Goal: Information Seeking & Learning: Learn about a topic

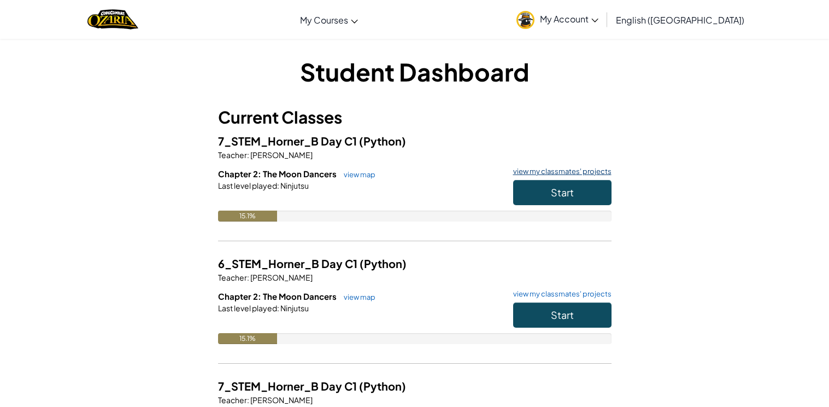
click at [571, 169] on link "view my classmates' projects" at bounding box center [560, 171] width 104 height 7
click at [518, 191] on button "Start" at bounding box center [562, 192] width 98 height 25
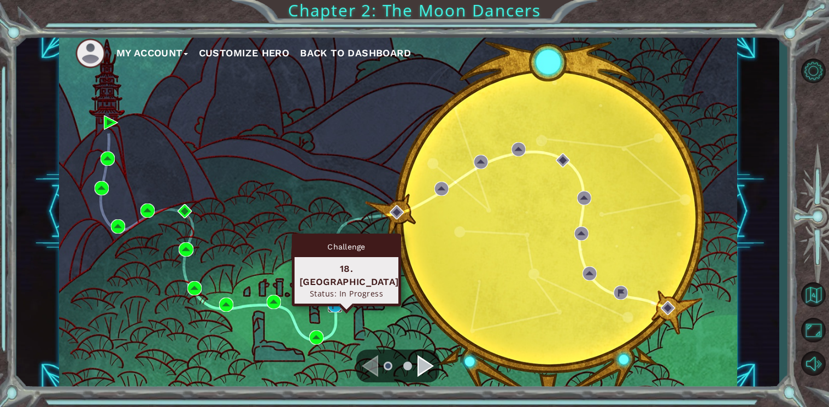
click at [338, 299] on img at bounding box center [335, 305] width 14 height 14
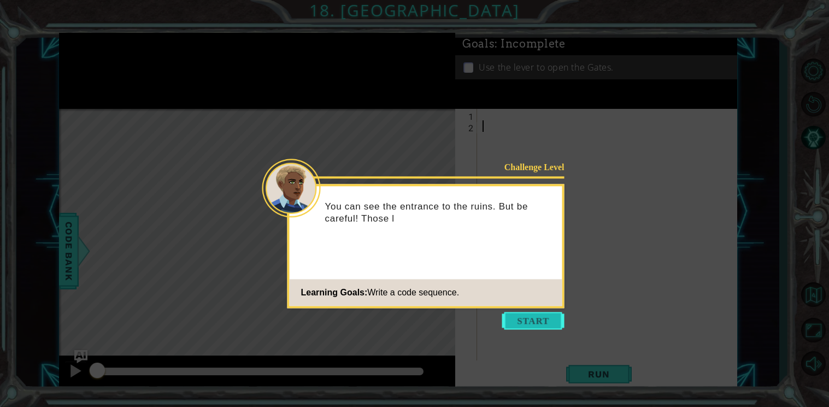
click at [510, 326] on button "Start" at bounding box center [533, 320] width 62 height 17
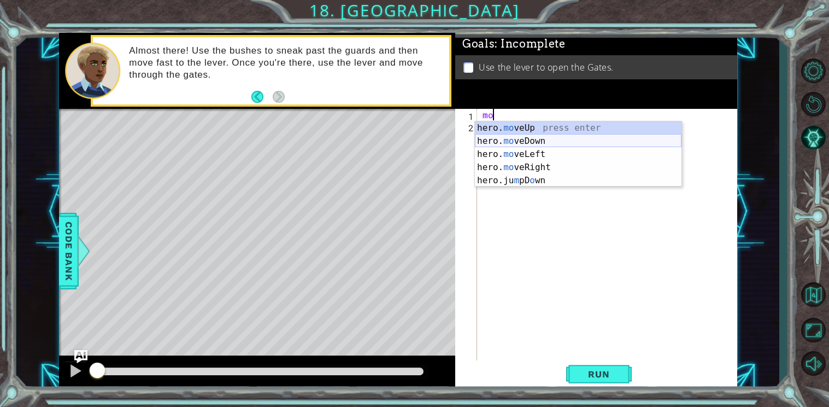
click at [528, 135] on div "hero. mo veUp press enter hero. mo veDown press enter hero. mo veLeft press ent…" at bounding box center [578, 167] width 207 height 92
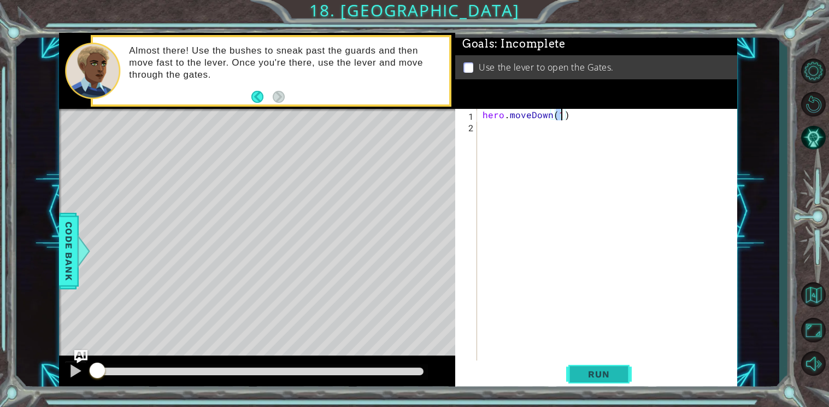
click at [594, 366] on button "Run" at bounding box center [599, 374] width 66 height 28
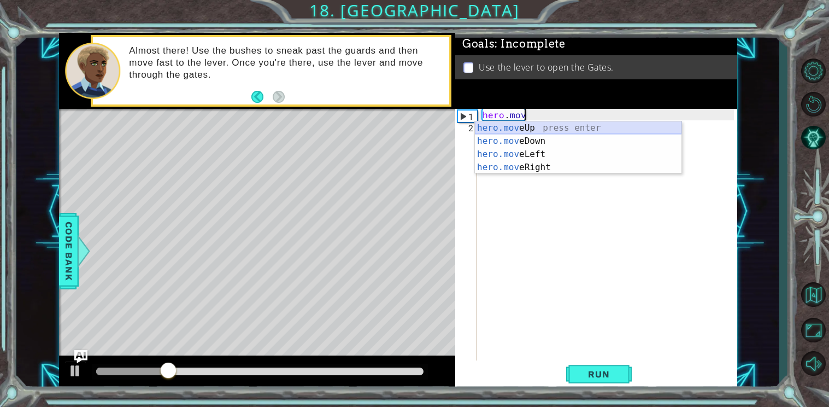
click at [566, 123] on div "hero.mov eUp press enter hero.mov eDown press enter hero.mov eLeft press enter …" at bounding box center [578, 160] width 207 height 79
type textarea "hero.moveUp(1)"
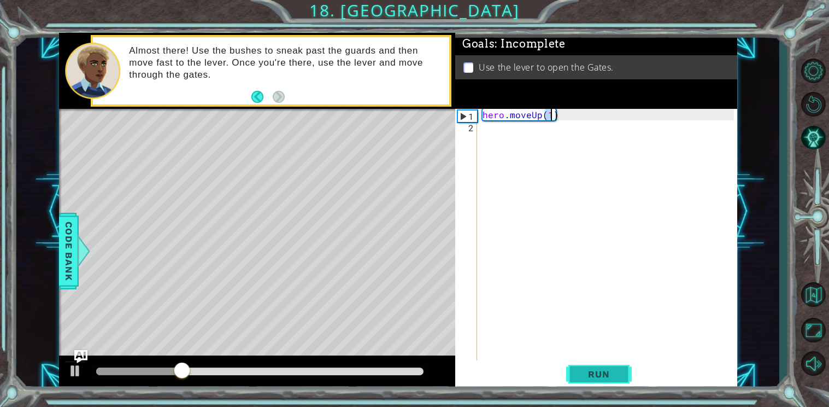
click at [594, 369] on span "Run" at bounding box center [598, 374] width 43 height 11
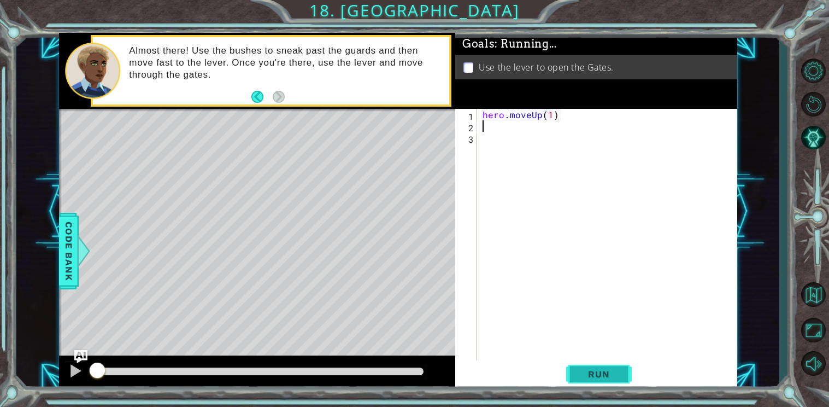
click at [594, 369] on span "Run" at bounding box center [598, 374] width 43 height 11
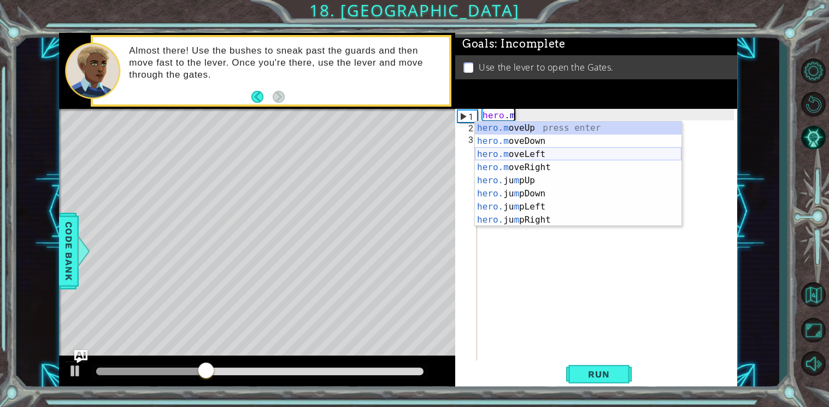
click at [577, 151] on div "hero.m oveUp press enter hero.m oveDown press enter hero.m oveLeft press enter …" at bounding box center [578, 186] width 207 height 131
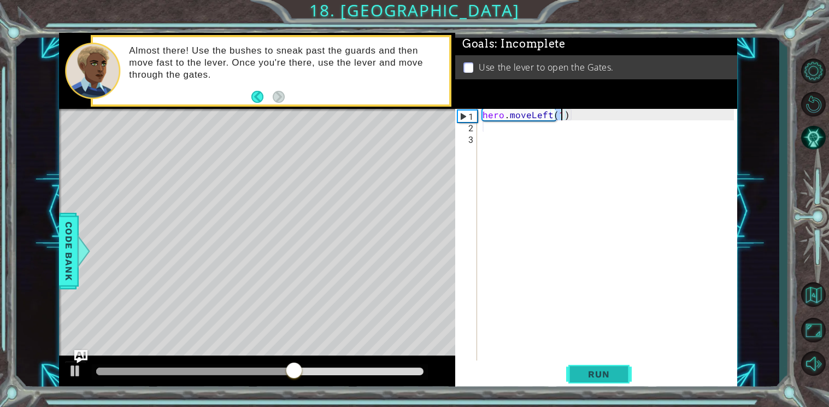
click at [570, 373] on button "Run" at bounding box center [599, 374] width 66 height 28
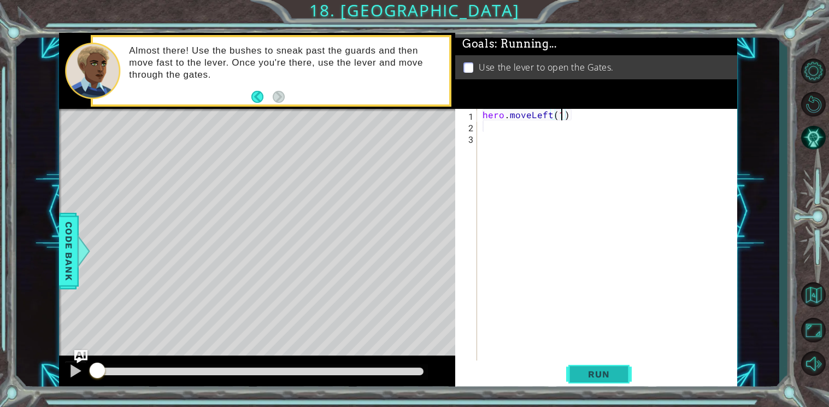
click at [570, 373] on button "Run" at bounding box center [599, 374] width 66 height 28
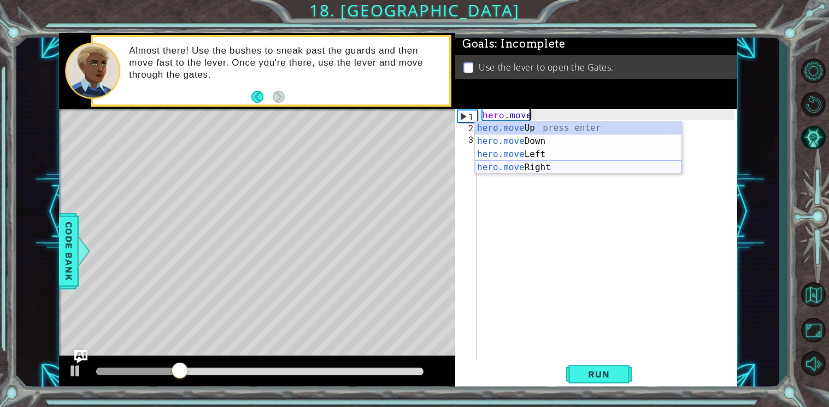
click at [507, 172] on div "hero.move Up press enter hero.move Down press enter hero.move Left press enter …" at bounding box center [578, 160] width 207 height 79
type textarea "hero.moveRight(1)"
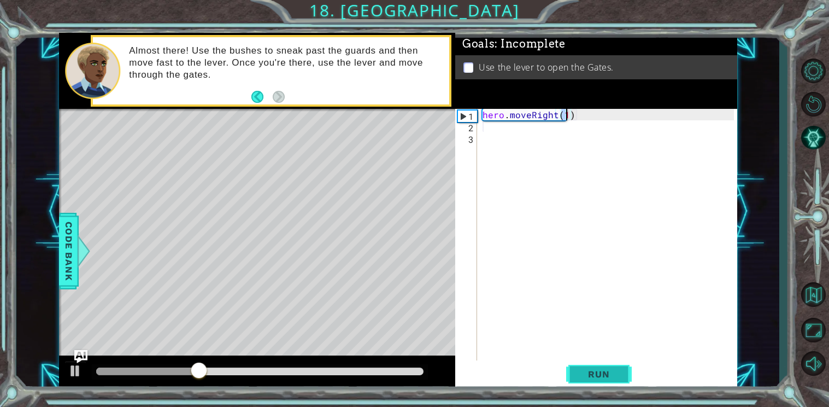
click at [575, 374] on button "Run" at bounding box center [599, 374] width 66 height 28
click at [492, 128] on div "hero . moveRight ( 1 )" at bounding box center [610, 247] width 259 height 276
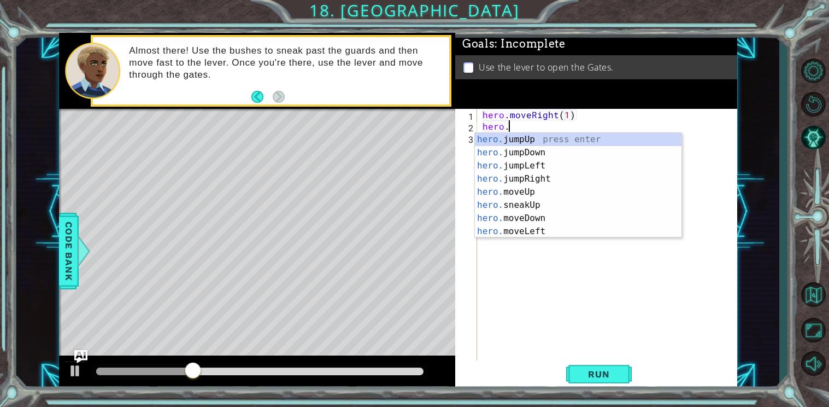
scroll to position [0, 1]
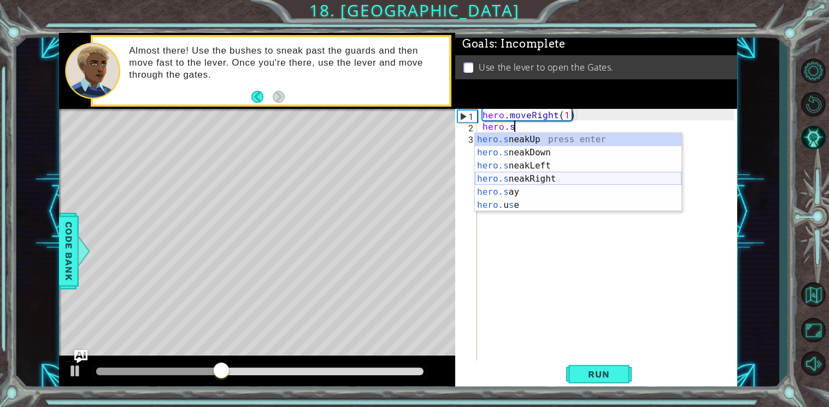
click at [514, 174] on div "hero.s neakUp press enter hero.s neakDown press enter hero.s neakLeft press ent…" at bounding box center [578, 185] width 207 height 105
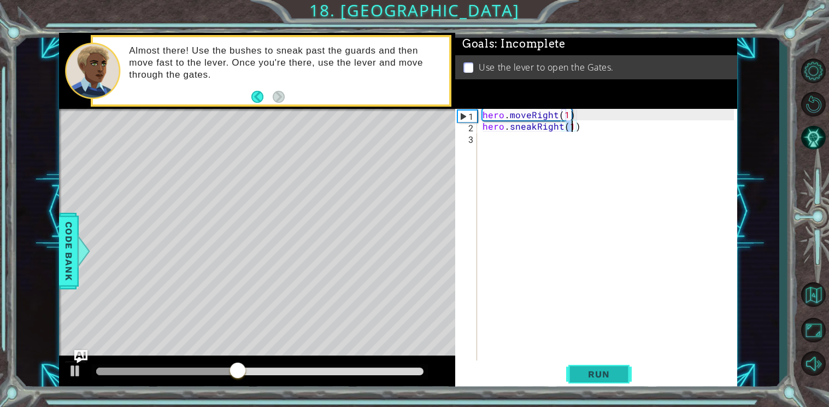
click at [601, 383] on button "Run" at bounding box center [599, 374] width 66 height 28
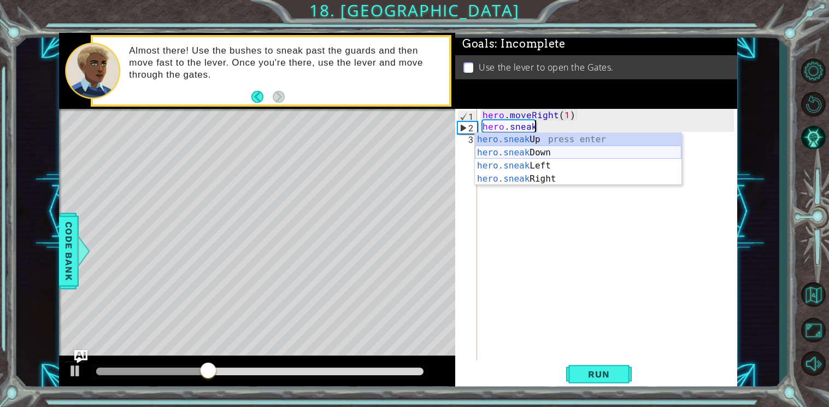
click at [571, 153] on div "hero.sneak Up press enter hero.sneak Down press enter hero.sneak Left press ent…" at bounding box center [578, 172] width 207 height 79
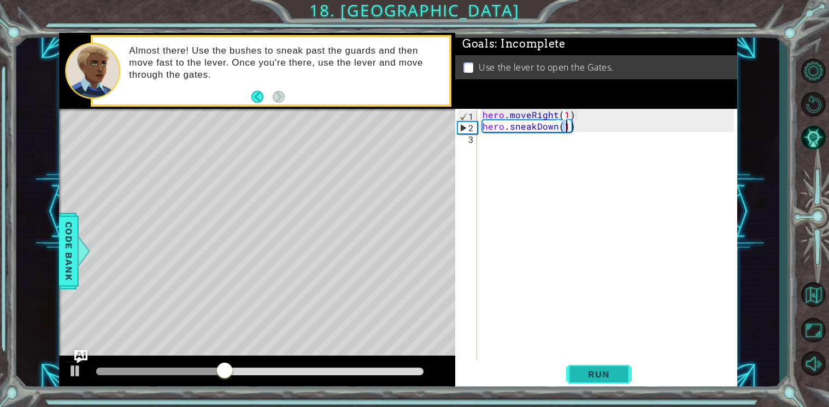
click at [606, 374] on span "Run" at bounding box center [598, 374] width 43 height 11
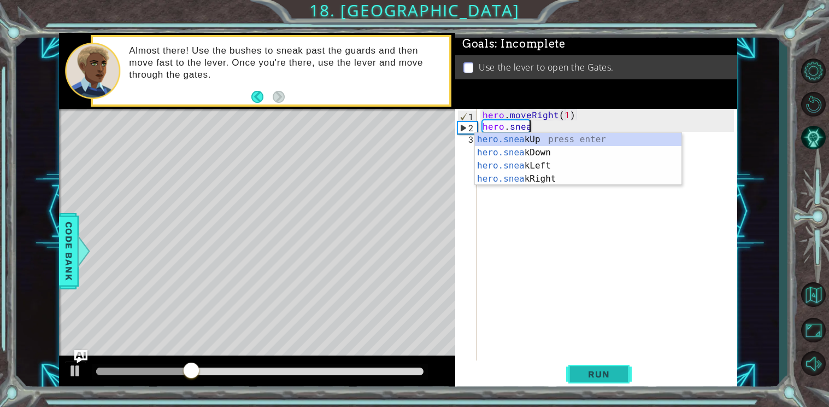
scroll to position [0, 2]
click at [558, 139] on div "hero.sneak Up press enter hero.sneak Down press enter hero.sneak Left press ent…" at bounding box center [578, 172] width 207 height 79
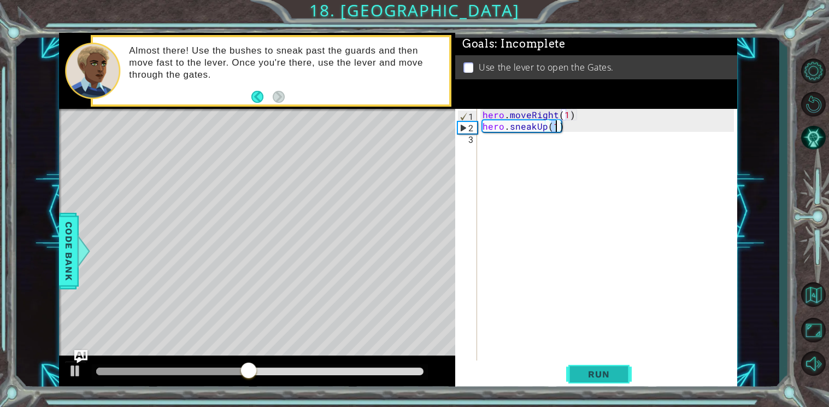
type textarea "hero.sneakUp(1)"
click at [590, 374] on span "Run" at bounding box center [598, 374] width 43 height 11
click at [486, 141] on div "hero . moveRight ( 1 ) hero . sneakUp ( 1 )" at bounding box center [610, 247] width 259 height 276
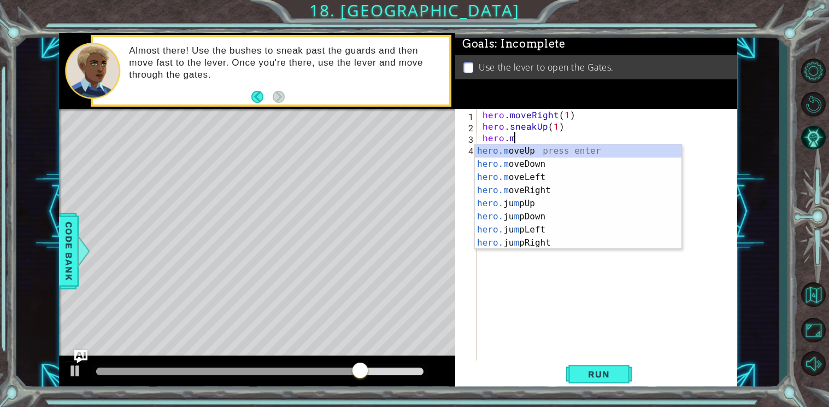
scroll to position [0, 2]
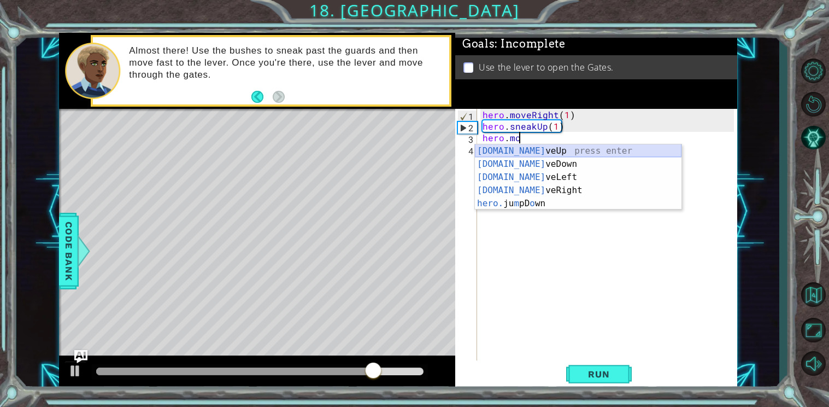
click at [530, 147] on div "[DOMAIN_NAME] veUp press enter [DOMAIN_NAME] veDown press enter [DOMAIN_NAME] v…" at bounding box center [578, 190] width 207 height 92
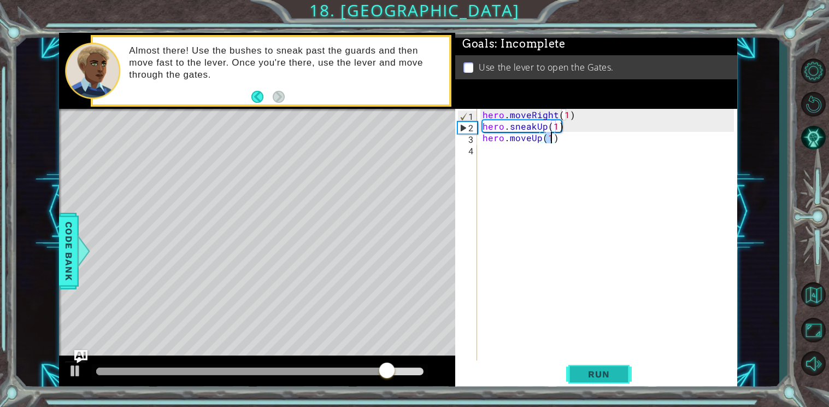
click at [605, 370] on span "Run" at bounding box center [598, 374] width 43 height 11
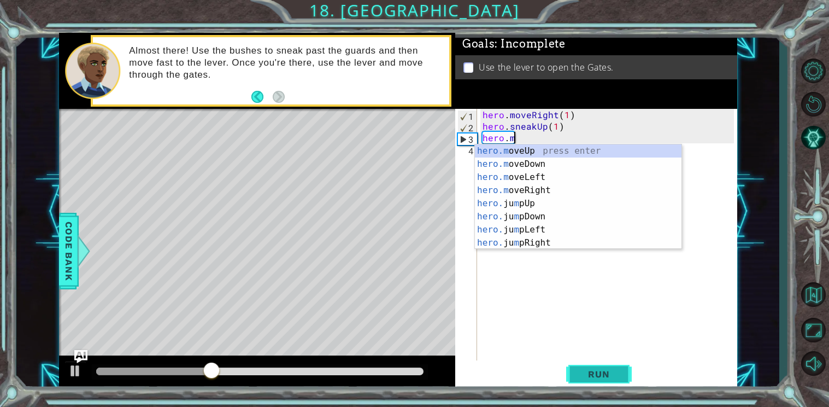
scroll to position [0, 1]
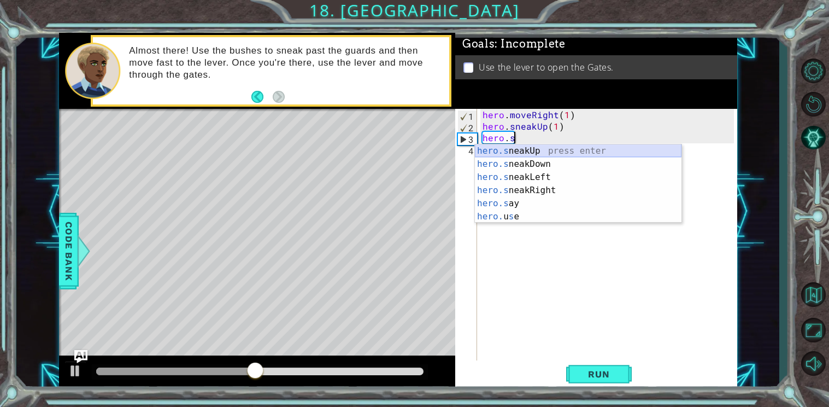
click at [540, 149] on div "hero.s neakUp press enter hero.s neakDown press enter hero.s neakLeft press ent…" at bounding box center [578, 196] width 207 height 105
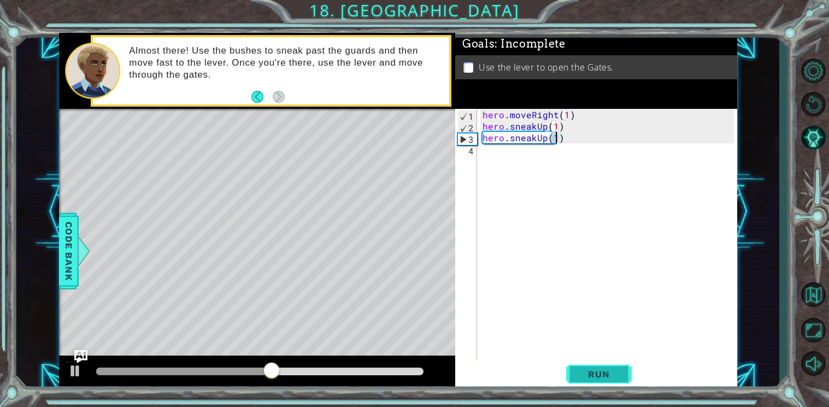
type textarea "hero.sneakUp(1)"
click at [593, 369] on span "Run" at bounding box center [598, 374] width 43 height 11
click at [492, 149] on div "hero . moveRight ( 1 ) hero . sneakUp ( 1 ) hero . sneakUp ( 1 )" at bounding box center [610, 247] width 259 height 276
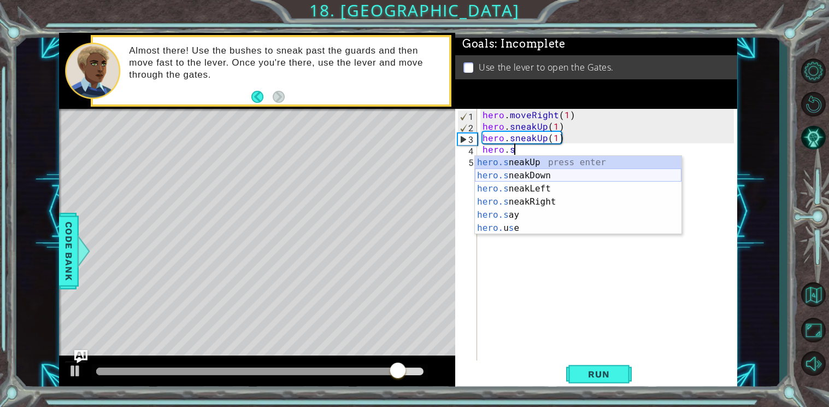
click at [534, 175] on div "hero.s neakUp press enter hero.s neakDown press enter hero.s neakLeft press ent…" at bounding box center [578, 208] width 207 height 105
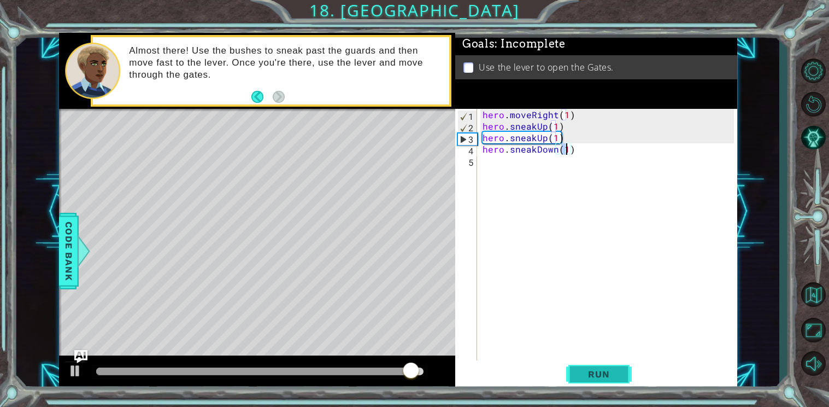
click at [592, 380] on button "Run" at bounding box center [599, 374] width 66 height 28
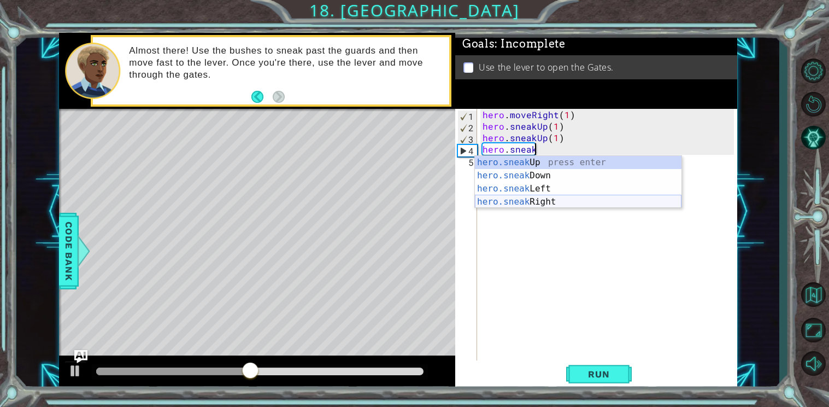
click at [488, 198] on div "hero.sneak Up press enter hero.sneak Down press enter hero.sneak Left press ent…" at bounding box center [578, 195] width 207 height 79
type textarea "hero.sneakRight(1)"
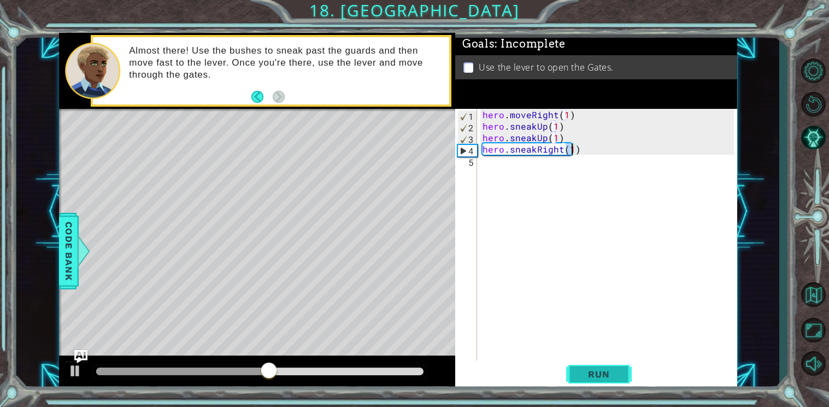
click at [602, 378] on span "Run" at bounding box center [598, 374] width 43 height 11
click at [484, 165] on div "hero . moveRight ( 1 ) hero . sneakUp ( 1 ) hero . sneakUp ( 1 ) hero . sneakRi…" at bounding box center [610, 247] width 259 height 276
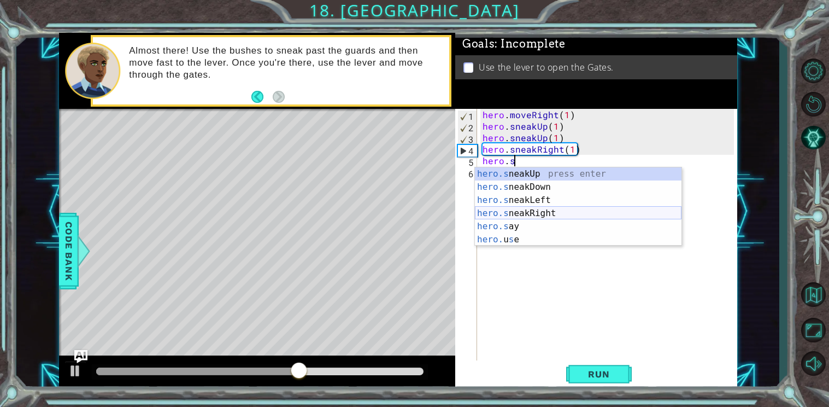
click at [548, 209] on div "hero.s neakUp press enter hero.s neakDown press enter hero.s neakLeft press ent…" at bounding box center [578, 219] width 207 height 105
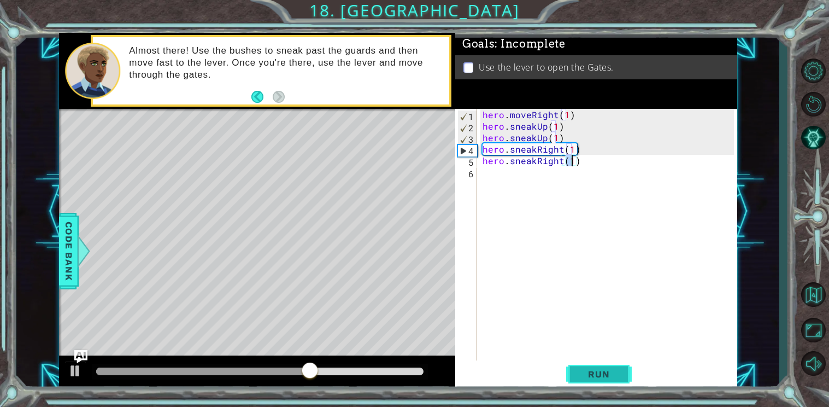
click at [594, 364] on button "Run" at bounding box center [599, 374] width 66 height 28
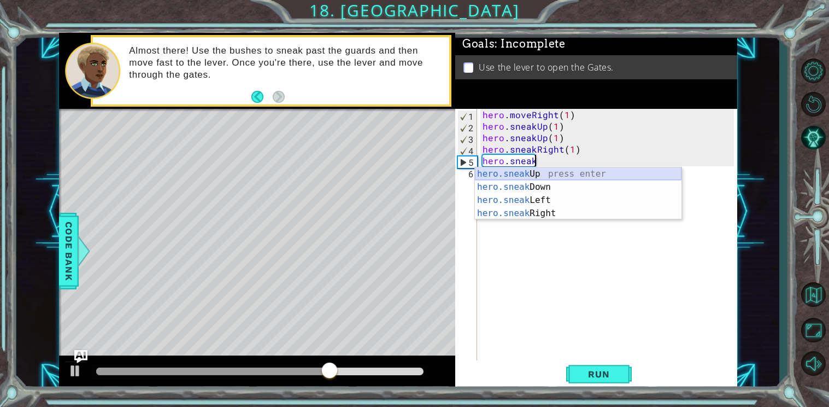
click at [531, 171] on div "hero.sneak Up press enter hero.sneak Down press enter hero.sneak Left press ent…" at bounding box center [578, 206] width 207 height 79
type textarea "hero.sneakUp(1)"
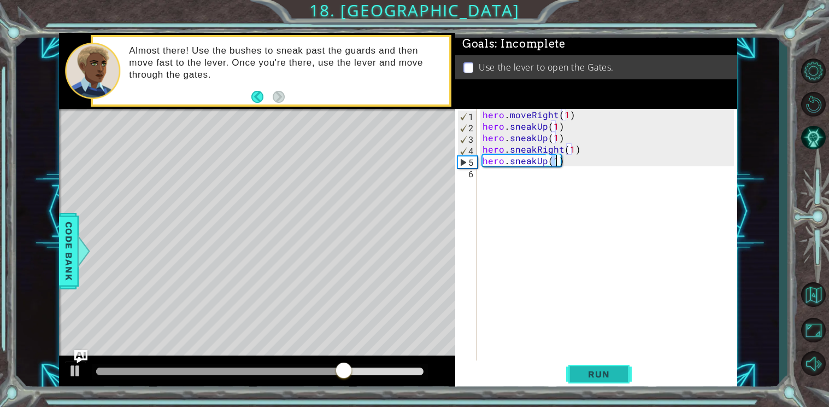
click at [605, 372] on span "Run" at bounding box center [598, 374] width 43 height 11
click at [481, 176] on div "hero . moveRight ( 1 ) hero . sneakUp ( 1 ) hero . sneakUp ( 1 ) hero . sneakRi…" at bounding box center [610, 247] width 259 height 276
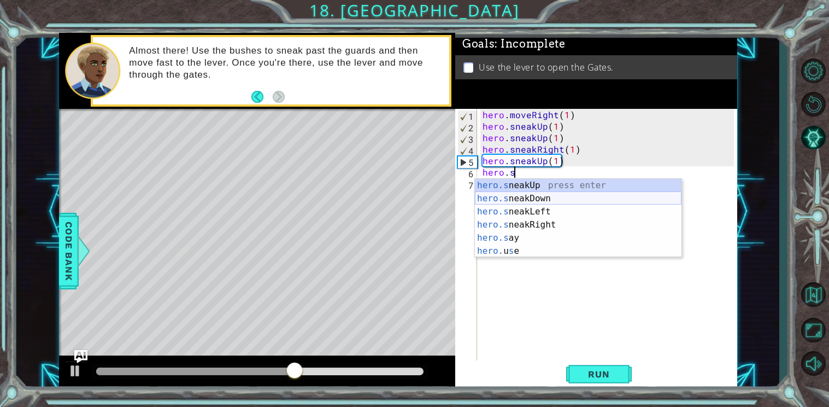
click at [513, 196] on div "hero.s neakUp press enter hero.s neakDown press enter hero.s neakLeft press ent…" at bounding box center [578, 231] width 207 height 105
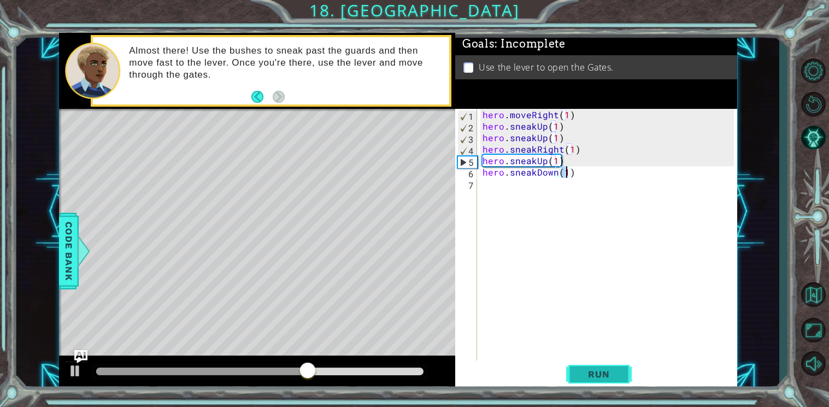
click at [592, 372] on span "Run" at bounding box center [598, 374] width 43 height 11
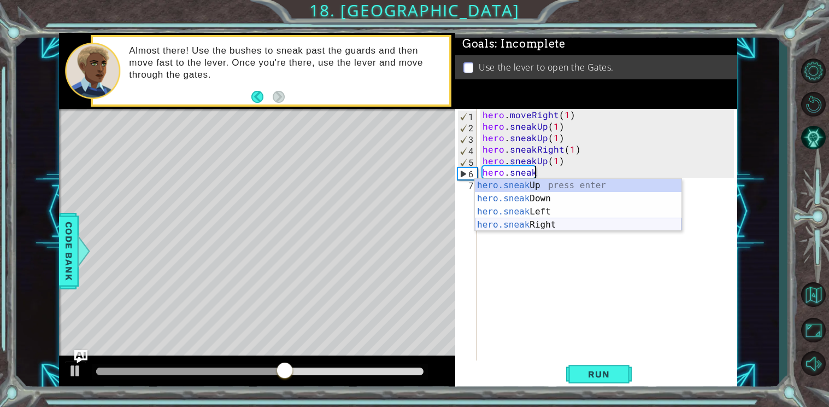
click at [546, 229] on div "hero.sneak Up press enter hero.sneak Down press enter hero.sneak Left press ent…" at bounding box center [578, 218] width 207 height 79
type textarea "hero.sneakRight(1)"
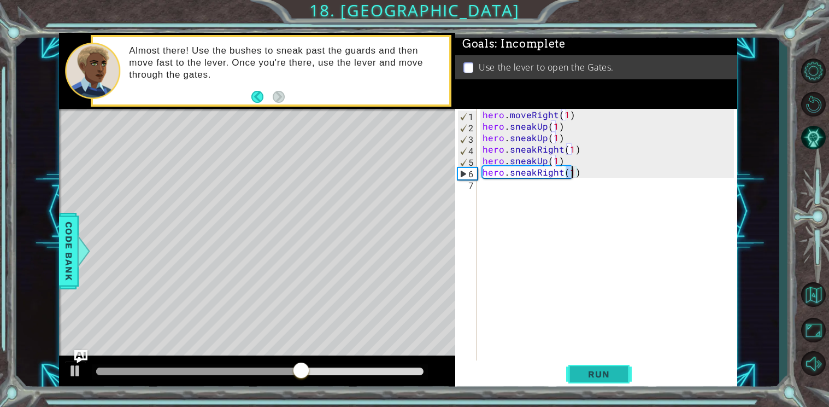
click at [604, 376] on span "Run" at bounding box center [598, 374] width 43 height 11
click at [492, 185] on div "hero . moveRight ( 1 ) hero . sneakUp ( 1 ) hero . sneakUp ( 1 ) hero . sneakRi…" at bounding box center [610, 247] width 259 height 276
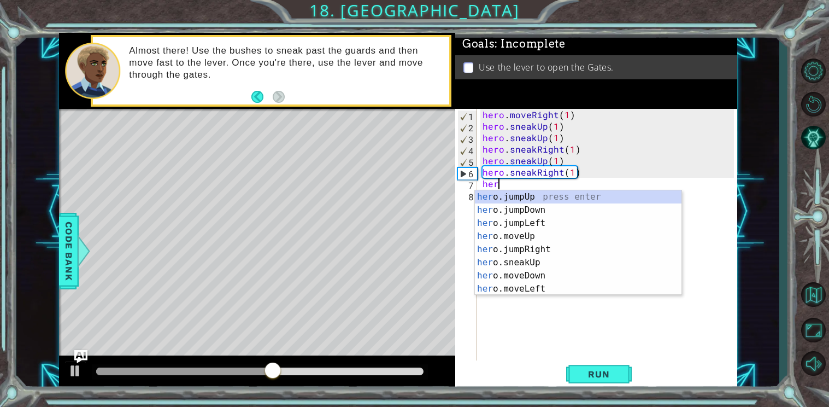
type textarea "hero"
click at [514, 195] on div "hero .jumpUp press enter hero .jumpDown press enter hero .jumpLeft press enter …" at bounding box center [578, 255] width 207 height 131
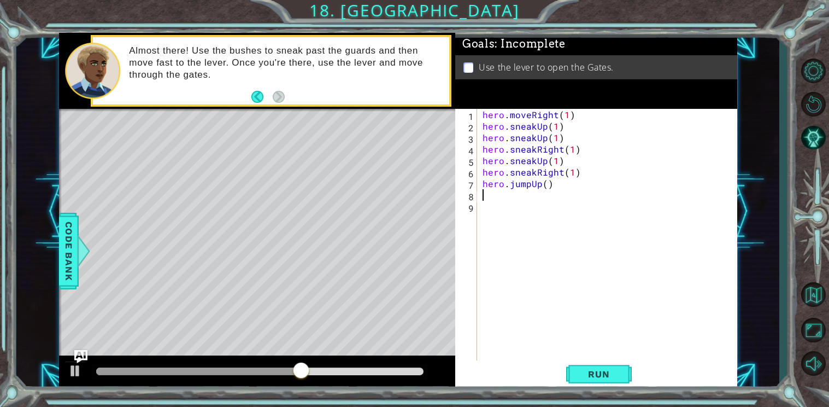
scroll to position [0, 0]
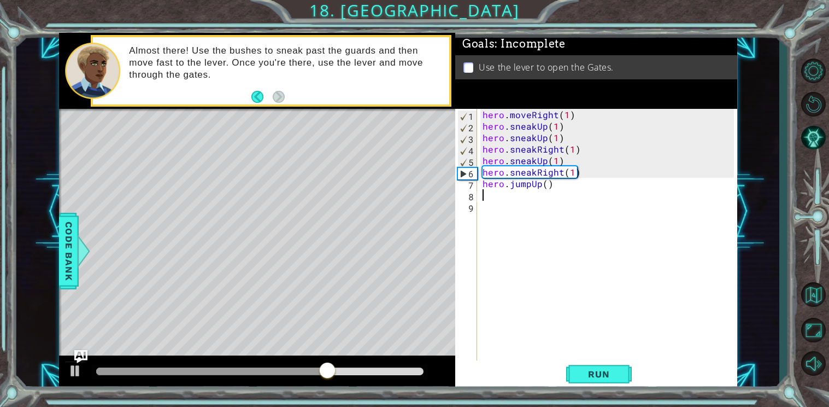
click at [558, 185] on div "hero . moveRight ( 1 ) hero . sneakUp ( 1 ) hero . sneakUp ( 1 ) hero . sneakRi…" at bounding box center [610, 247] width 259 height 276
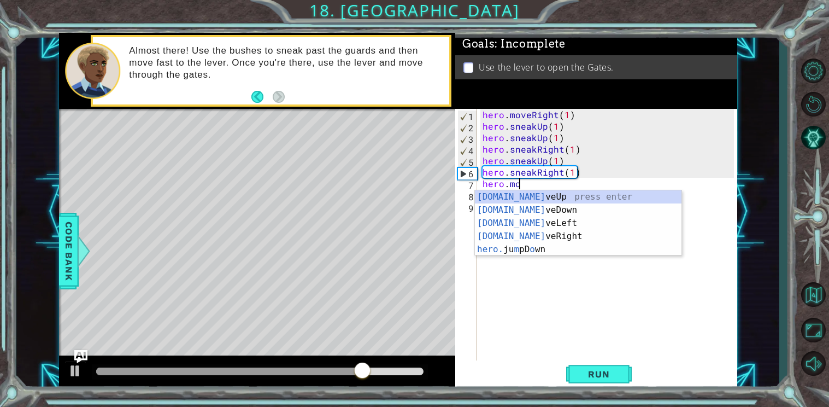
scroll to position [0, 2]
click at [566, 192] on div "[DOMAIN_NAME] veUp press enter [DOMAIN_NAME] veDown press enter [DOMAIN_NAME] v…" at bounding box center [578, 236] width 207 height 92
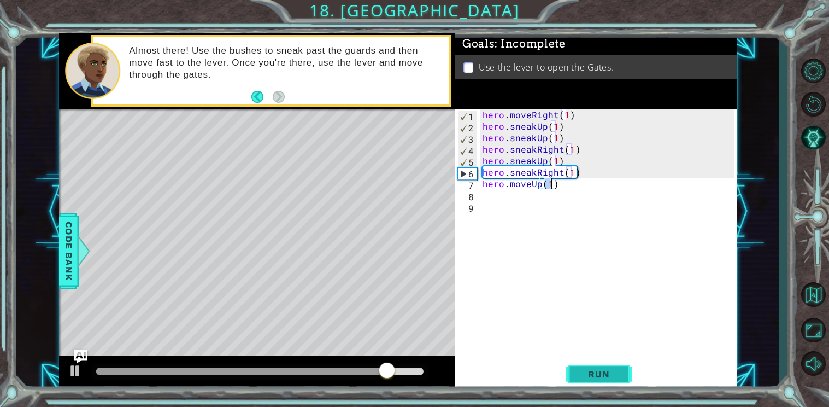
click at [606, 377] on span "Run" at bounding box center [598, 374] width 43 height 11
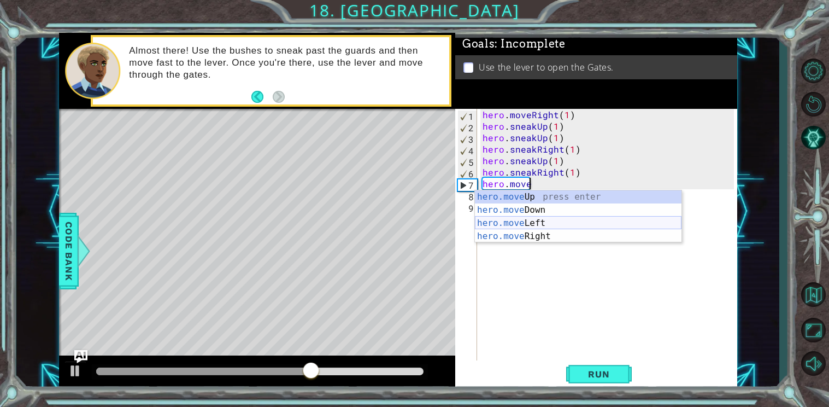
click at [557, 223] on div "hero.move Up press enter hero.move Down press enter hero.move Left press enter …" at bounding box center [578, 229] width 207 height 79
click at [558, 229] on div "hero.move Up press enter hero.move Down press enter hero.move Left press enter …" at bounding box center [578, 229] width 207 height 79
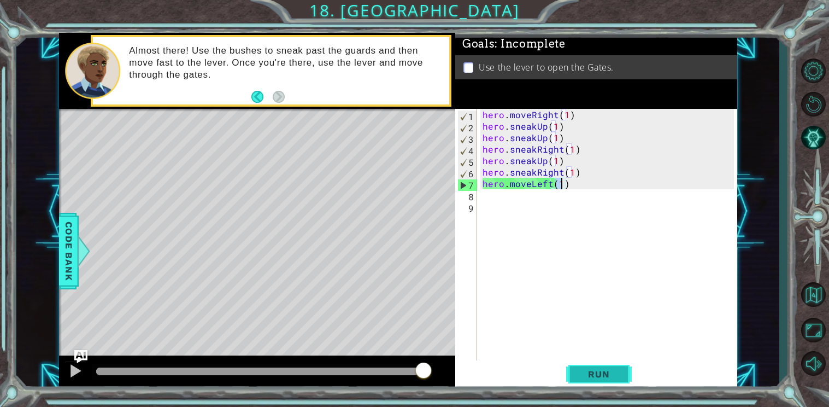
click at [594, 367] on button "Run" at bounding box center [599, 374] width 66 height 28
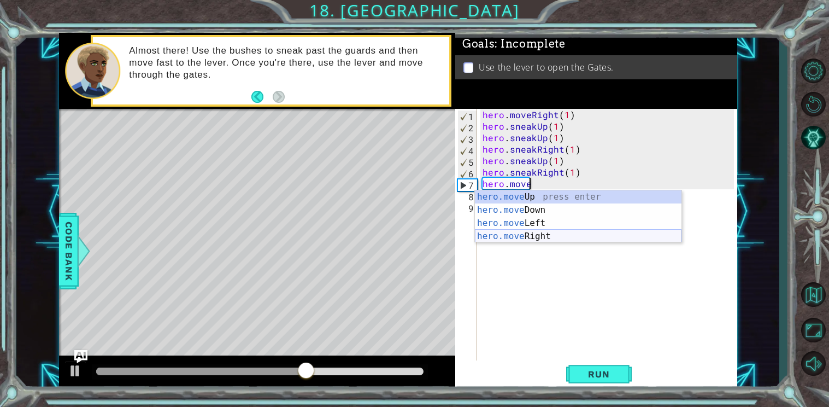
click at [530, 237] on div "hero.move Up press enter hero.move Down press enter hero.move Left press enter …" at bounding box center [578, 229] width 207 height 79
type textarea "hero.moveRight(1)"
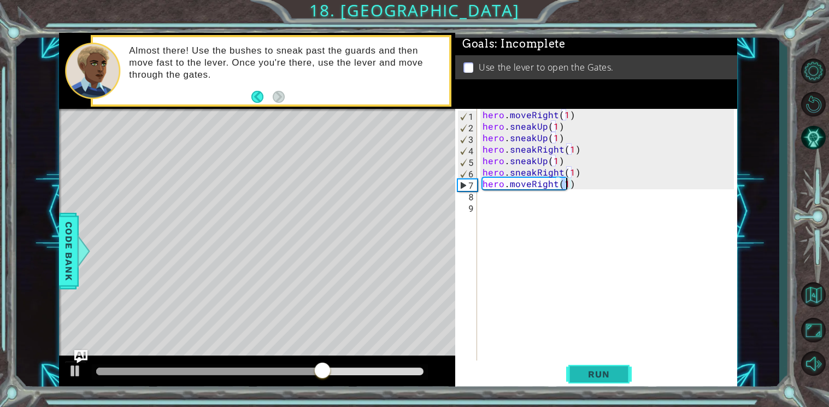
click at [594, 368] on button "Run" at bounding box center [599, 374] width 66 height 28
click at [486, 197] on div "hero . moveRight ( 1 ) hero . sneakUp ( 1 ) hero . sneakUp ( 1 ) hero . sneakRi…" at bounding box center [610, 247] width 259 height 276
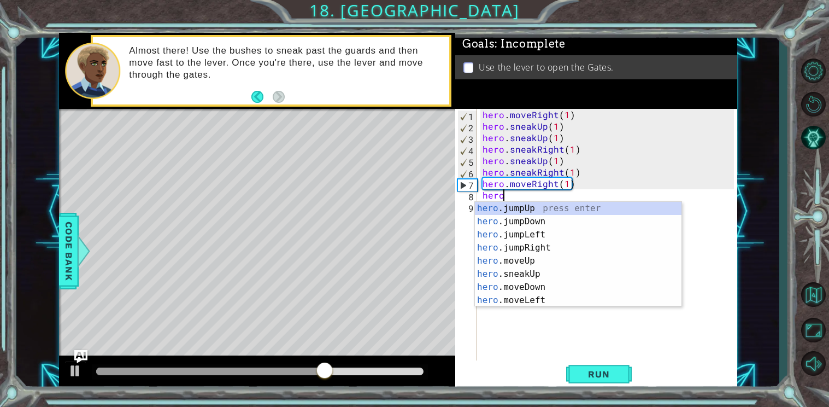
type textarea "hero."
click at [513, 221] on div "hero. jumpUp press enter hero. jumpDown press enter hero. jumpLeft press enter …" at bounding box center [578, 267] width 207 height 131
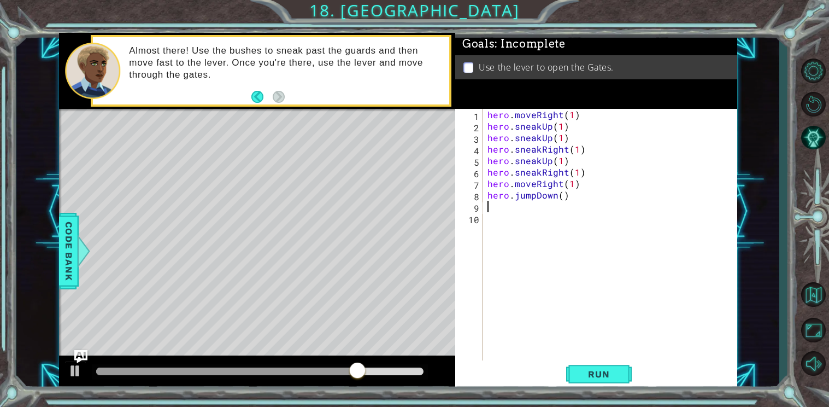
scroll to position [0, 0]
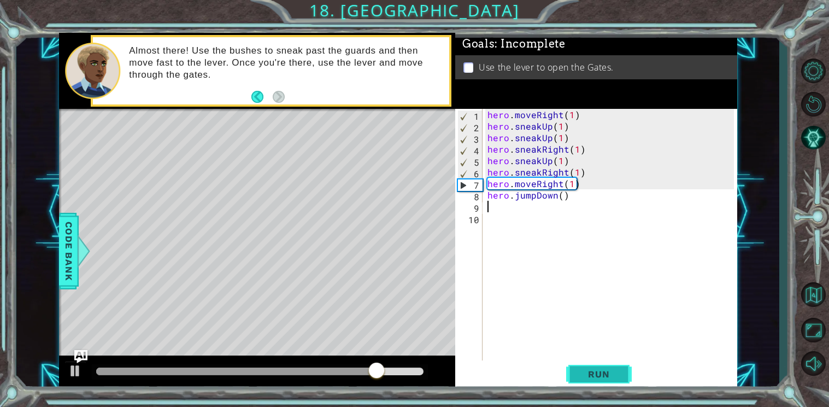
click at [610, 371] on span "Run" at bounding box center [598, 374] width 43 height 11
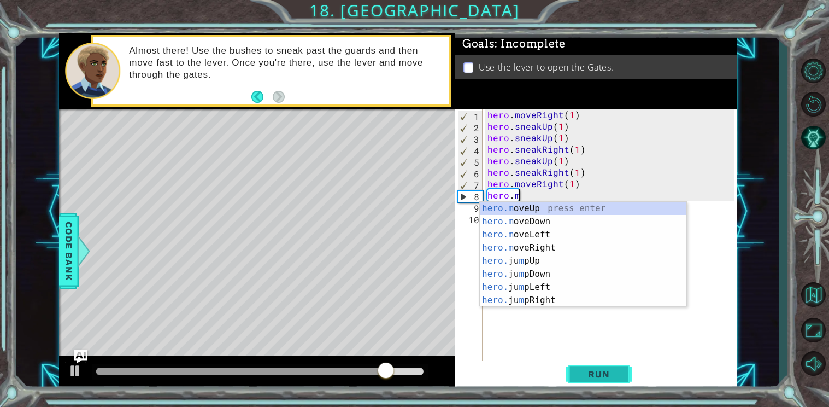
scroll to position [0, 1]
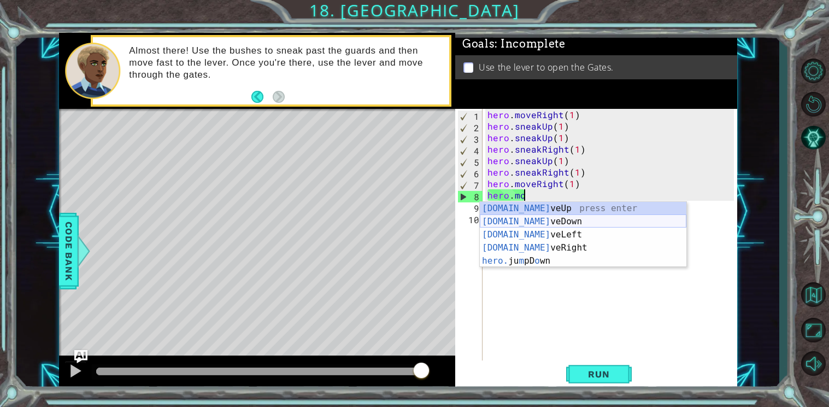
click at [546, 220] on div "[DOMAIN_NAME] veUp press enter [DOMAIN_NAME] veDown press enter [DOMAIN_NAME] v…" at bounding box center [583, 248] width 207 height 92
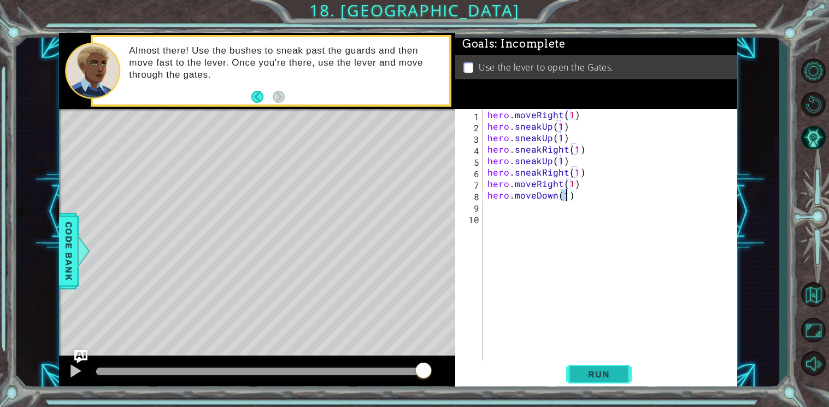
type textarea "hero.moveDown(1)"
click at [600, 373] on span "Run" at bounding box center [598, 374] width 43 height 11
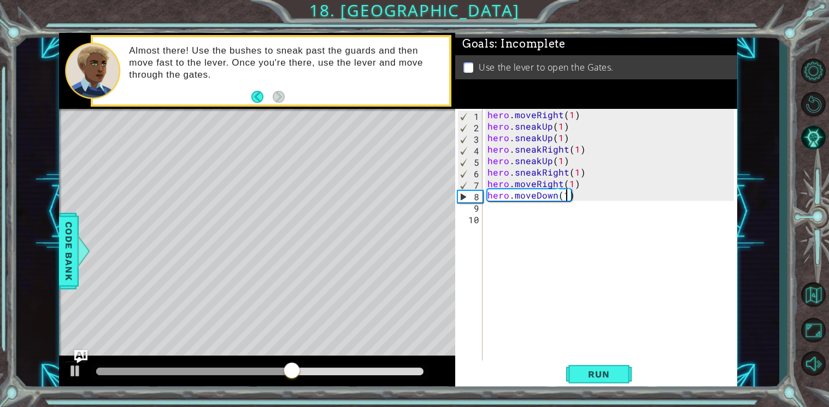
click at [496, 208] on div "hero . moveRight ( 1 ) hero . sneakUp ( 1 ) hero . sneakUp ( 1 ) hero . sneakRi…" at bounding box center [613, 247] width 254 height 276
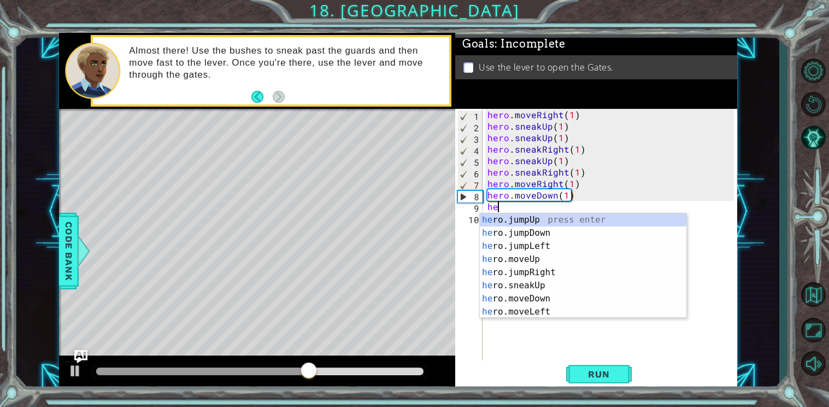
scroll to position [0, 1]
type textarea "hero."
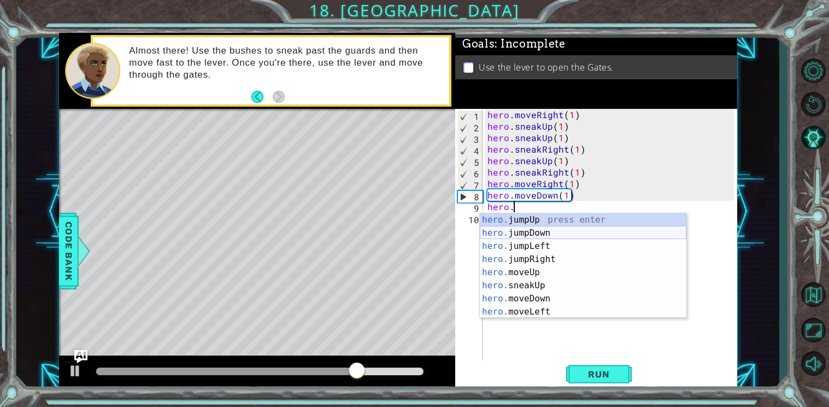
click at [518, 228] on div "hero. jumpUp press enter hero. jumpDown press enter hero. jumpLeft press enter …" at bounding box center [583, 278] width 207 height 131
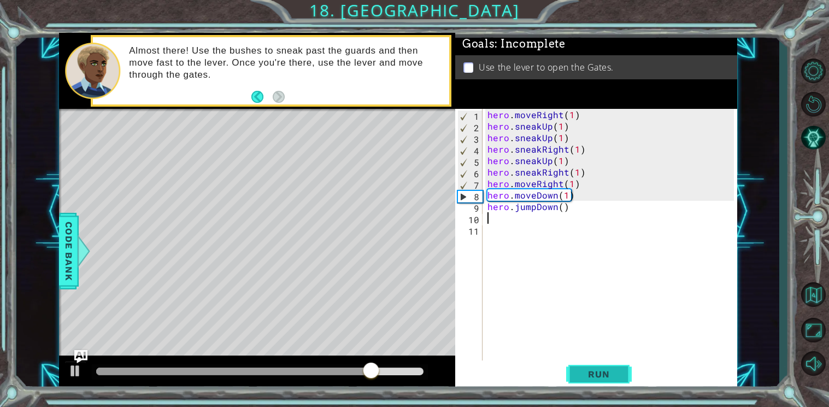
click at [596, 367] on button "Run" at bounding box center [599, 374] width 66 height 28
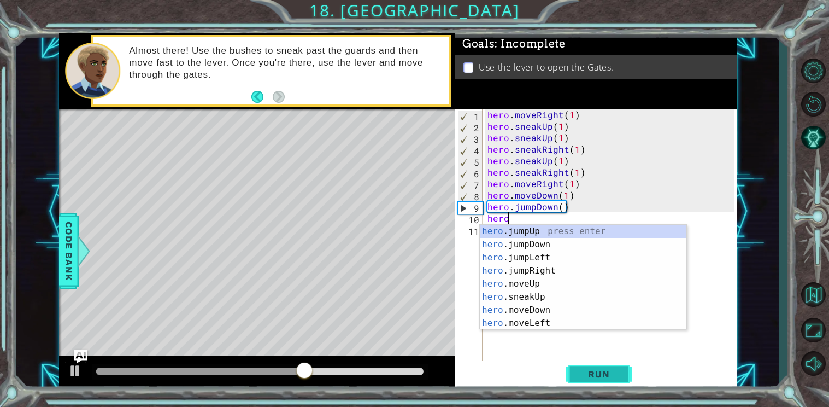
scroll to position [0, 1]
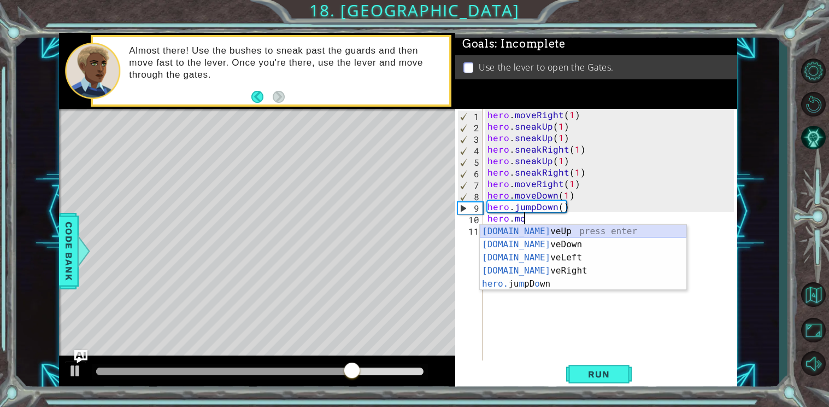
click at [553, 229] on div "[DOMAIN_NAME] veUp press enter [DOMAIN_NAME] veDown press enter [DOMAIN_NAME] v…" at bounding box center [583, 271] width 207 height 92
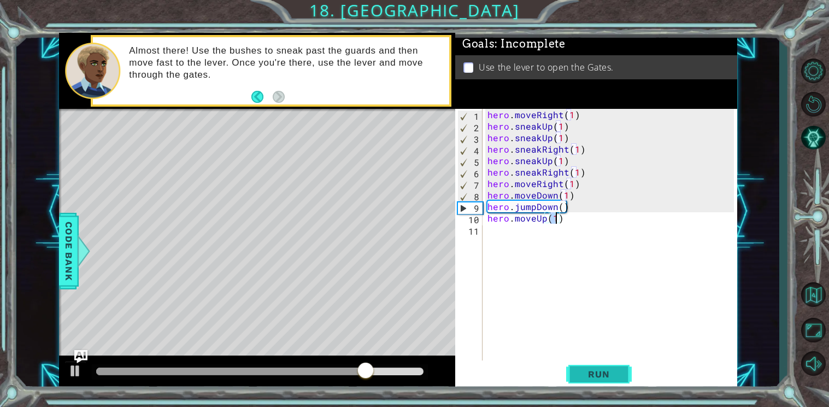
click at [598, 362] on button "Run" at bounding box center [599, 374] width 66 height 28
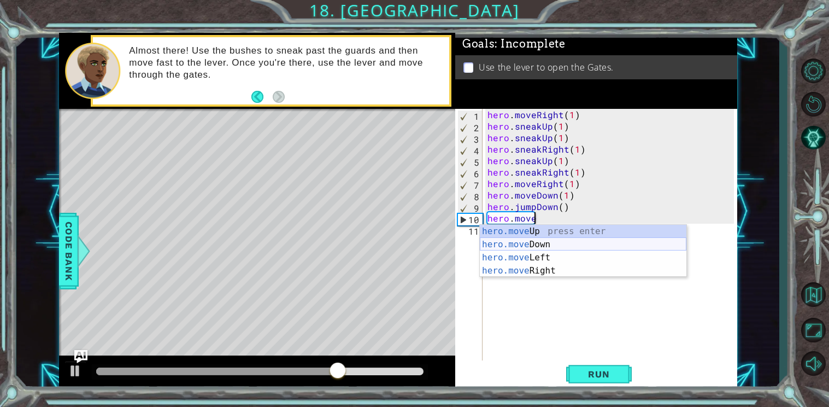
click at [539, 243] on div "hero.move Up press enter hero.move Down press enter hero.move Left press enter …" at bounding box center [583, 264] width 207 height 79
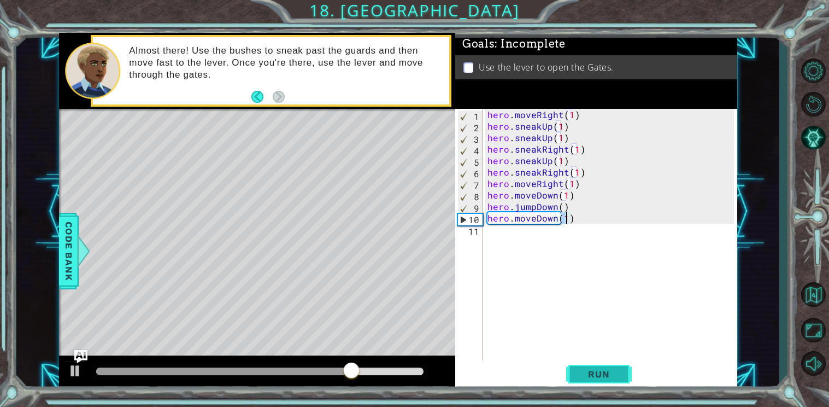
click at [589, 379] on span "Run" at bounding box center [598, 374] width 43 height 11
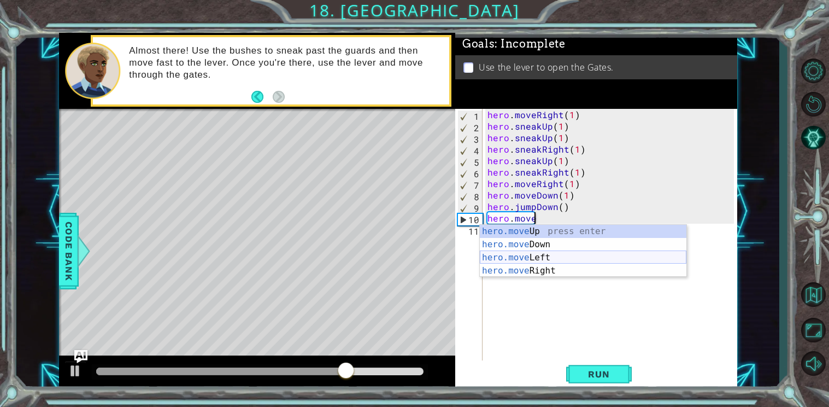
click at [545, 265] on div "hero.move Up press enter hero.move Down press enter hero.move Left press enter …" at bounding box center [583, 264] width 207 height 79
type textarea "hero.moveRight(1)"
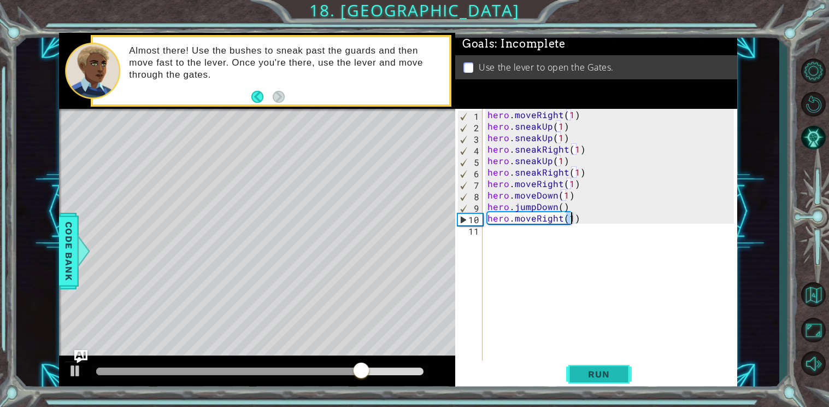
click at [605, 380] on button "Run" at bounding box center [599, 374] width 66 height 28
click at [486, 232] on div "hero . moveRight ( 1 ) hero . sneakUp ( 1 ) hero . sneakUp ( 1 ) hero . sneakRi…" at bounding box center [613, 247] width 254 height 276
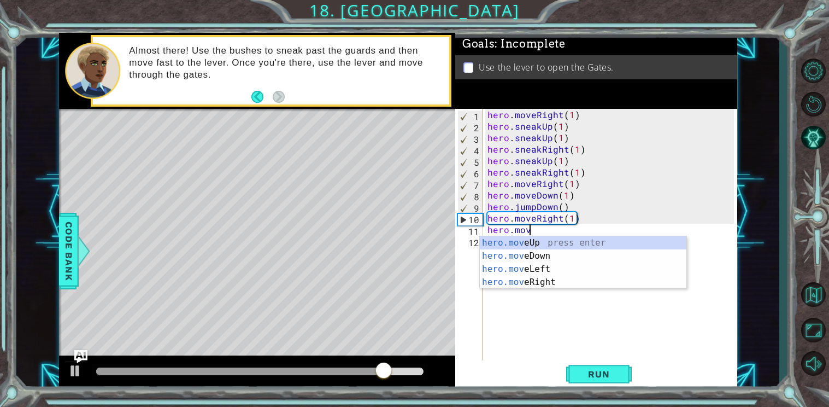
scroll to position [0, 2]
click at [552, 277] on div "hero.mov eUp press enter hero.mov eDown press enter hero.mov eLeft press enter …" at bounding box center [583, 275] width 207 height 79
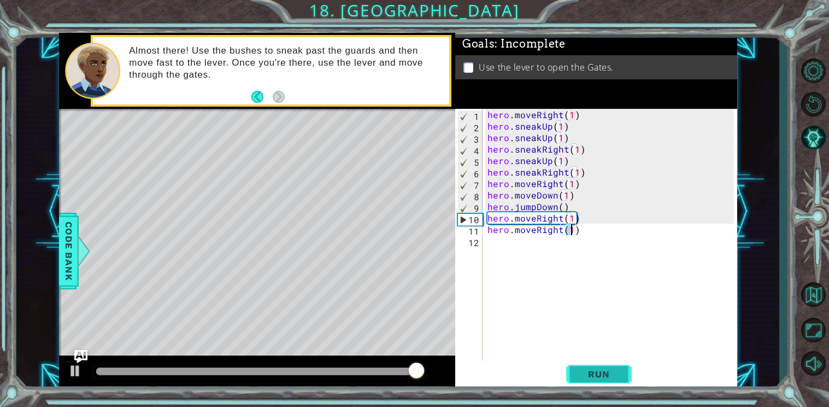
type textarea "hero.moveRight(1)"
click at [583, 369] on span "Run" at bounding box center [598, 374] width 43 height 11
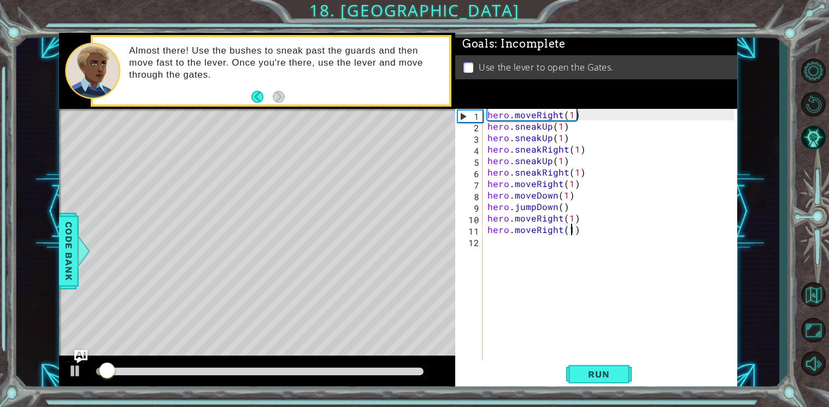
click at [489, 245] on div "hero . moveRight ( 1 ) hero . sneakUp ( 1 ) hero . sneakUp ( 1 ) hero . sneakRi…" at bounding box center [613, 247] width 254 height 276
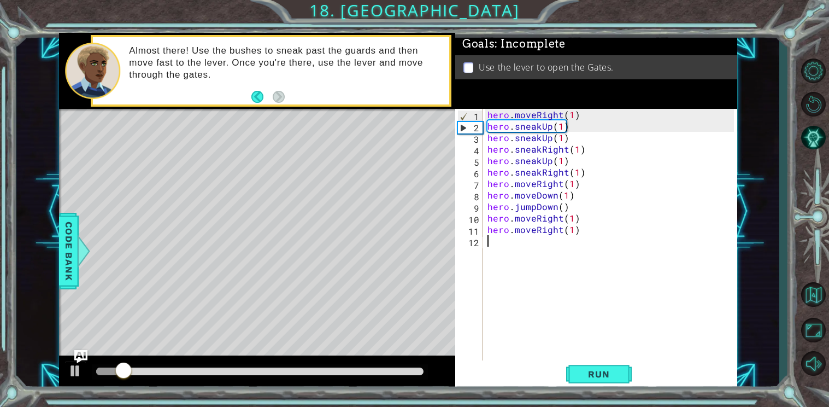
type textarea "ju"
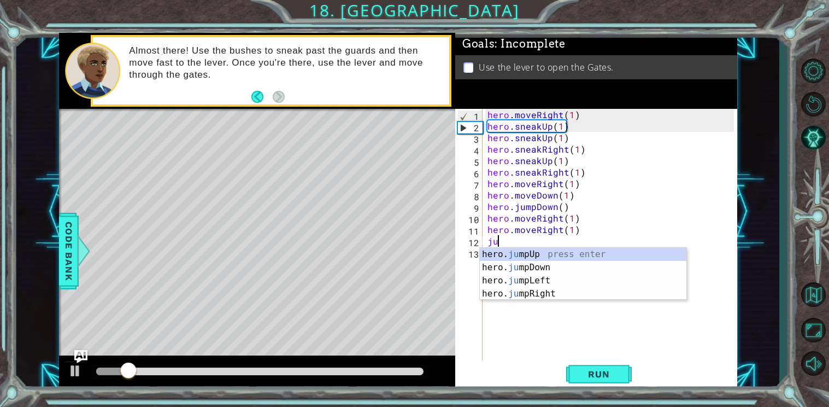
click at [505, 253] on div "hero. ju mpUp press enter hero. ju mpDown press enter hero. [PERSON_NAME] mpLef…" at bounding box center [583, 287] width 207 height 79
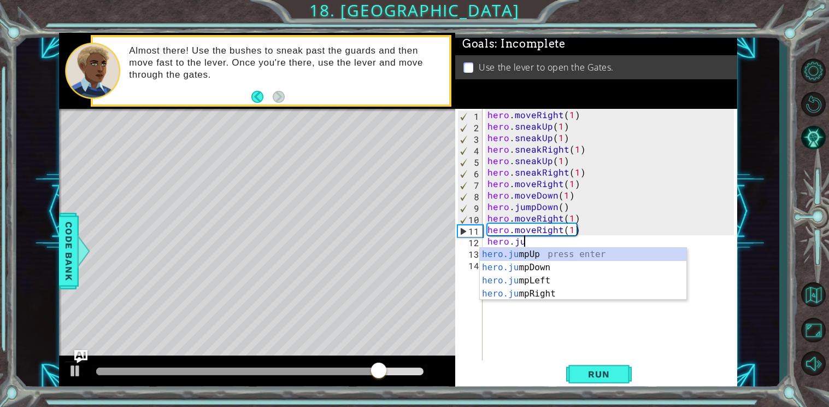
type textarea "hero.j"
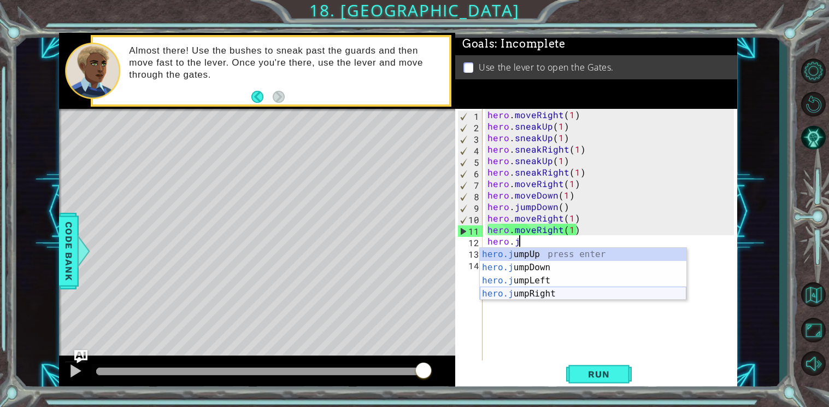
click at [523, 288] on div "hero.j umpUp press enter hero.j umpDown press enter hero.j umpLeft press enter …" at bounding box center [583, 287] width 207 height 79
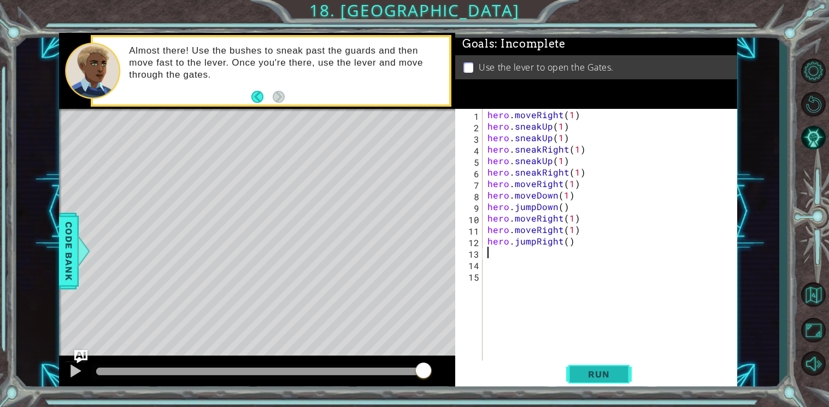
click at [612, 377] on span "Run" at bounding box center [598, 374] width 43 height 11
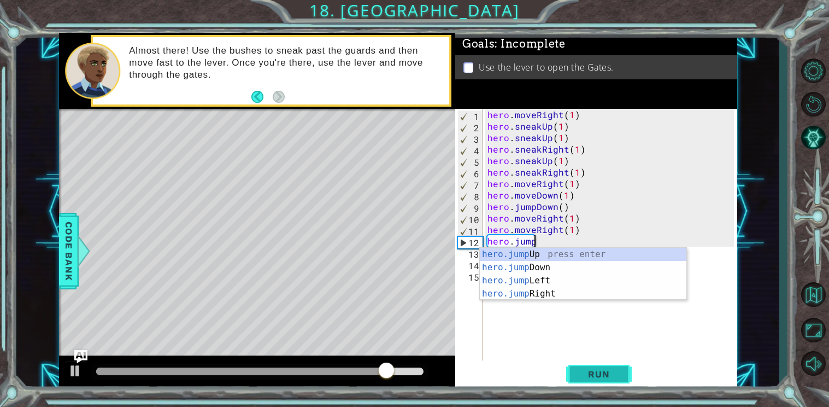
type textarea "hero.jump"
click at [546, 279] on div "hero.jump Up press enter hero.jump Down press enter hero.jump Left press enter …" at bounding box center [583, 287] width 207 height 79
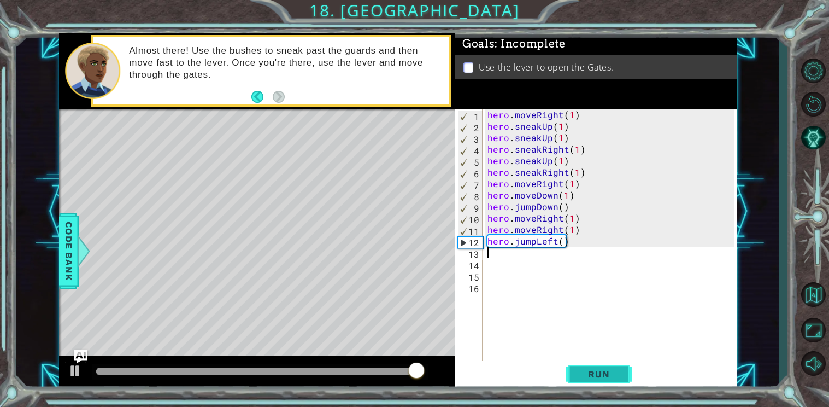
click at [590, 377] on span "Run" at bounding box center [598, 374] width 43 height 11
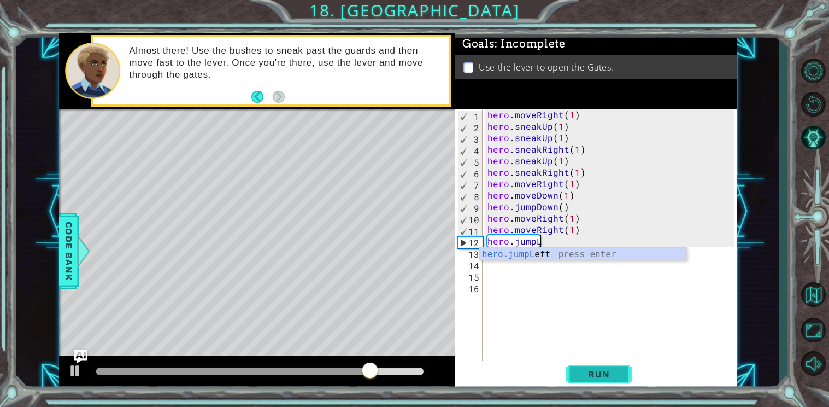
type textarea "hero.jump"
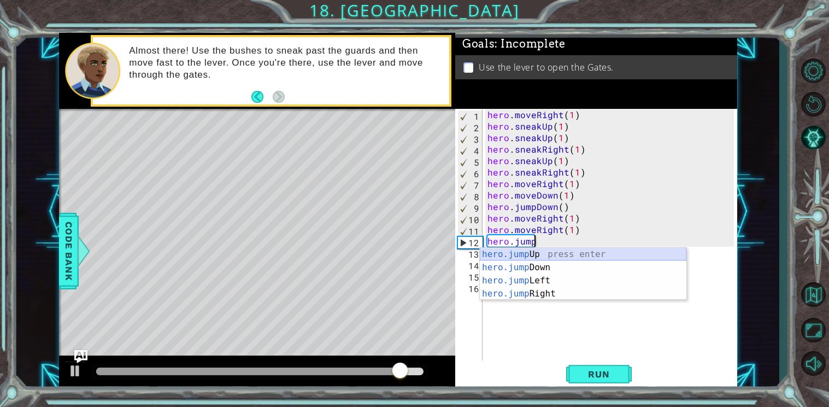
click at [551, 254] on div "hero.jump Up press enter hero.jump Down press enter hero.jump Left press enter …" at bounding box center [583, 287] width 207 height 79
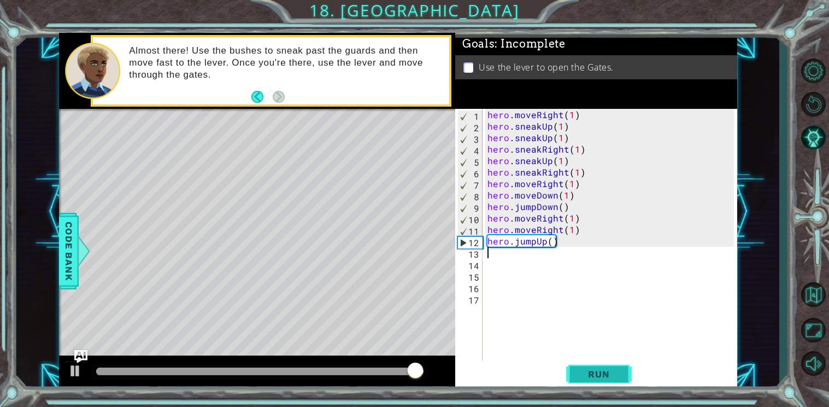
click at [583, 373] on span "Run" at bounding box center [598, 374] width 43 height 11
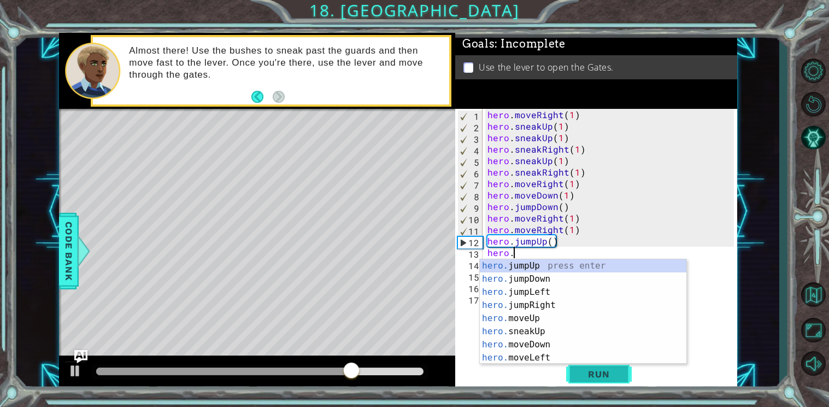
scroll to position [0, 1]
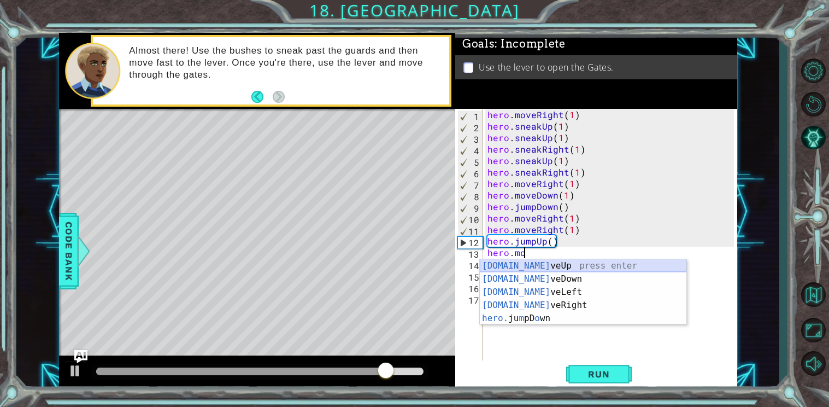
click at [516, 263] on div "[DOMAIN_NAME] veUp press enter [DOMAIN_NAME] veDown press enter [DOMAIN_NAME] v…" at bounding box center [583, 305] width 207 height 92
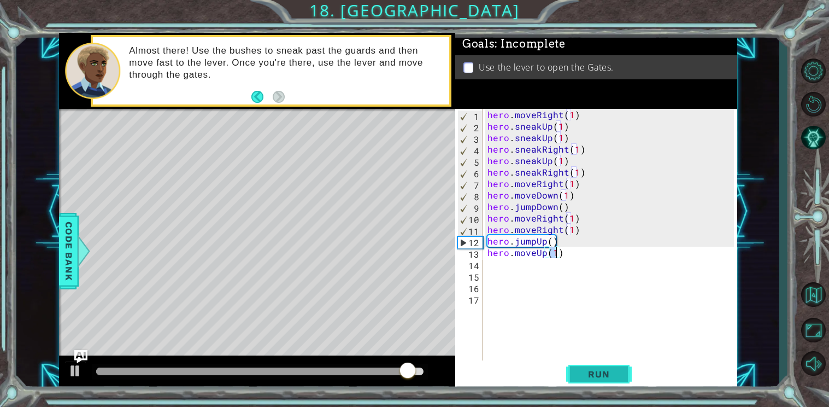
type textarea "hero.moveUp(1)"
click at [588, 369] on span "Run" at bounding box center [598, 374] width 43 height 11
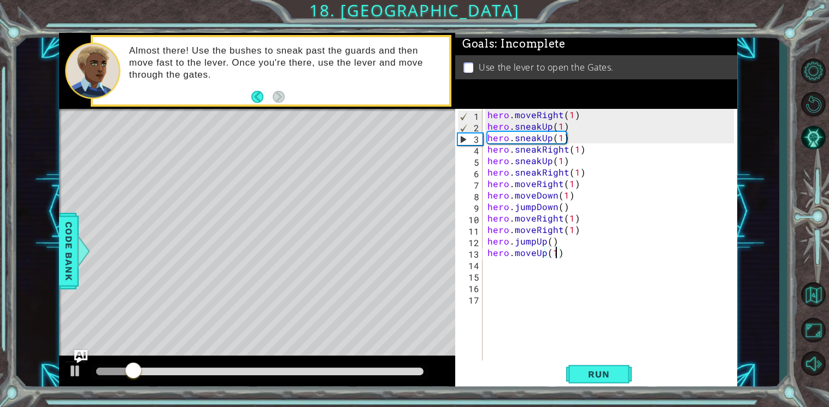
scroll to position [0, 0]
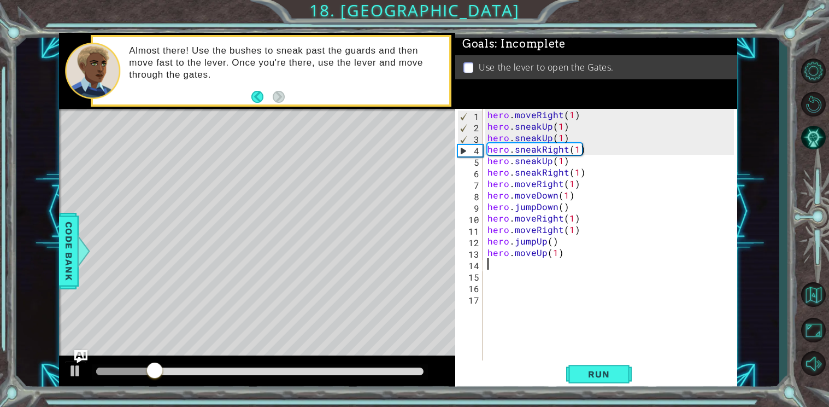
type textarea "hero.moveUp(1)"
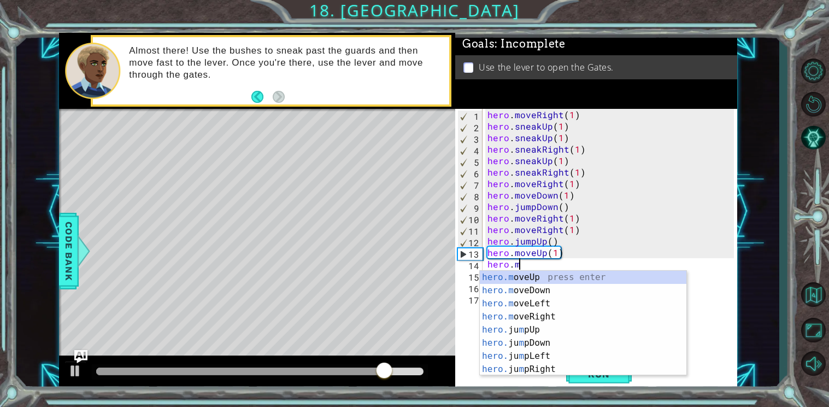
scroll to position [0, 1]
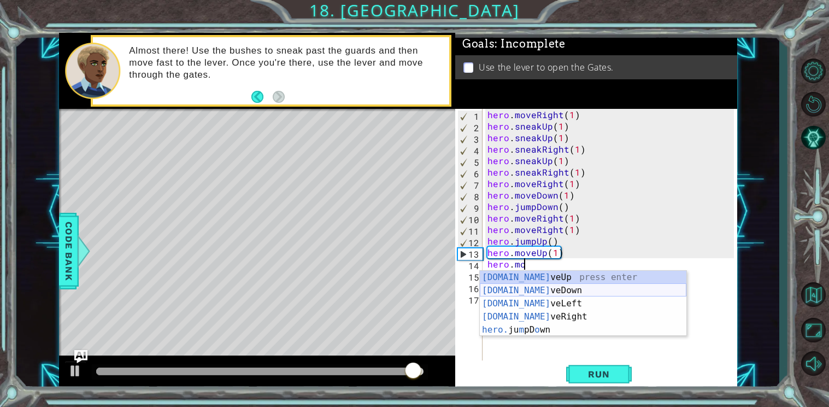
click at [506, 286] on div "[DOMAIN_NAME] veUp press enter [DOMAIN_NAME] veDown press enter [DOMAIN_NAME] v…" at bounding box center [583, 317] width 207 height 92
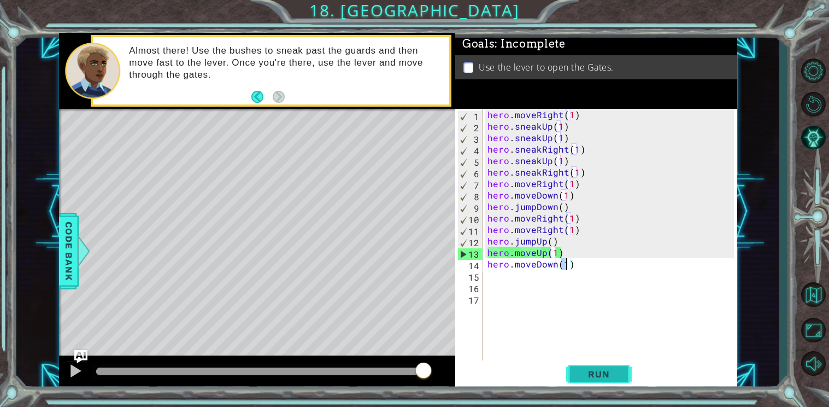
click at [599, 374] on span "Run" at bounding box center [598, 374] width 43 height 11
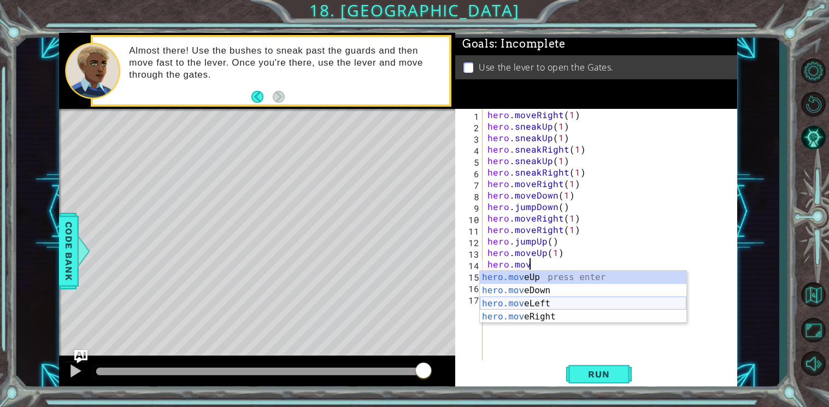
click at [557, 297] on div "hero.mov eUp press enter hero.mov eDown press enter hero.mov eLeft press enter …" at bounding box center [583, 310] width 207 height 79
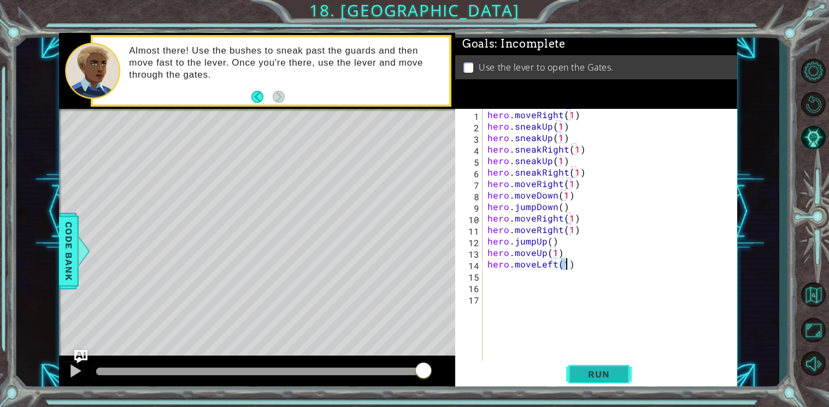
click at [586, 382] on button "Run" at bounding box center [599, 374] width 66 height 28
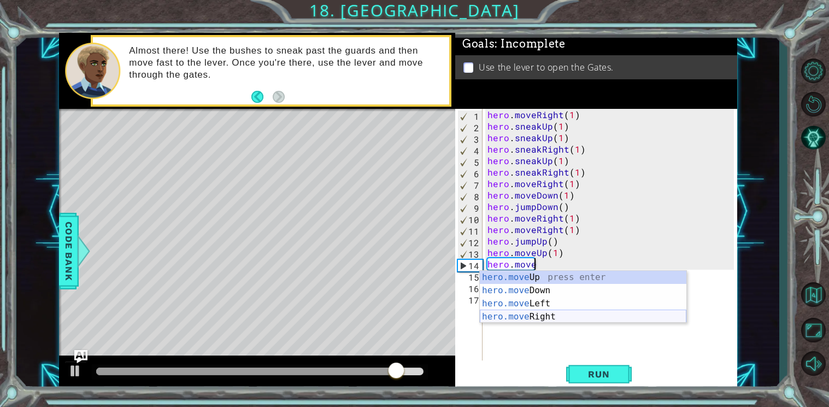
click at [562, 313] on div "hero.move Up press enter hero.move Down press enter hero.move Left press enter …" at bounding box center [583, 310] width 207 height 79
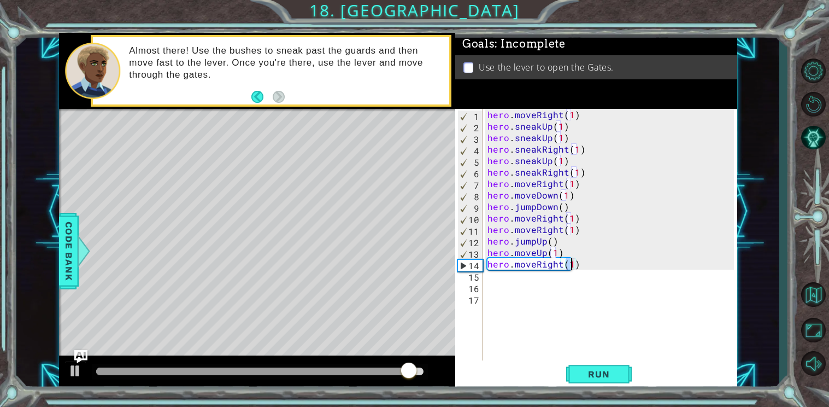
click at [592, 399] on div "1 ההההההההההההההההההההההההההההההההההההההההההההההההההההההההההההההההההההההההההההה…" at bounding box center [414, 203] width 829 height 407
click at [583, 365] on button "Run" at bounding box center [599, 374] width 66 height 28
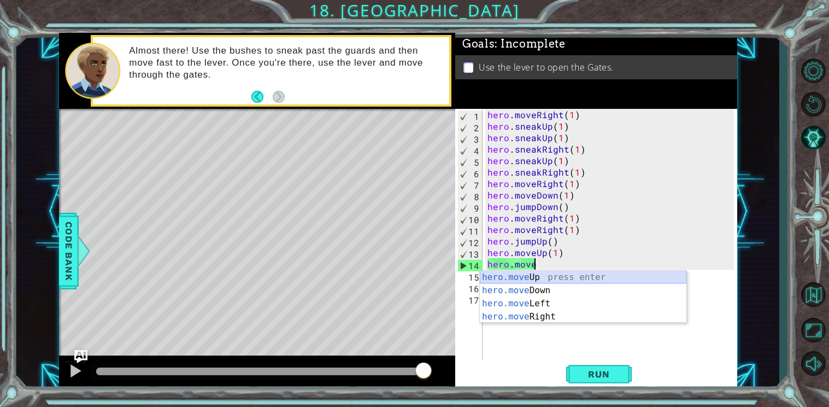
click at [546, 278] on div "hero.move Up press enter hero.move Down press enter hero.move Left press enter …" at bounding box center [583, 310] width 207 height 79
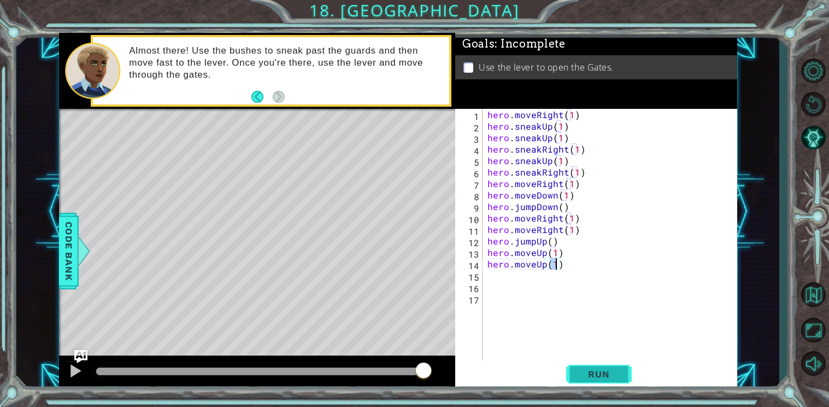
click at [578, 370] on span "Run" at bounding box center [598, 374] width 43 height 11
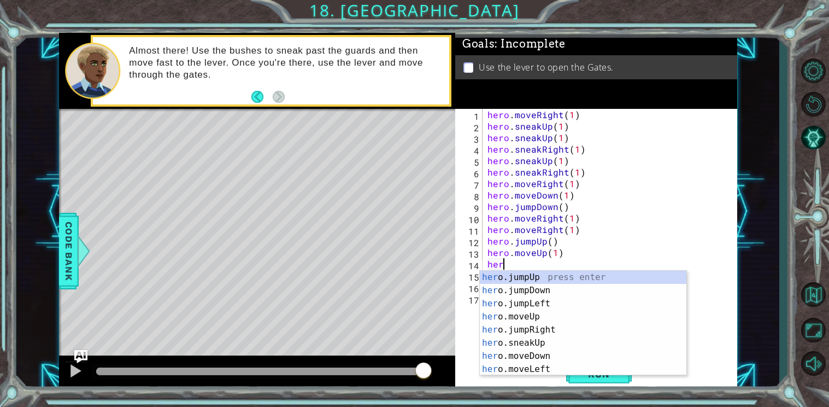
scroll to position [0, 0]
type textarea "h"
